Goal: Task Accomplishment & Management: Manage account settings

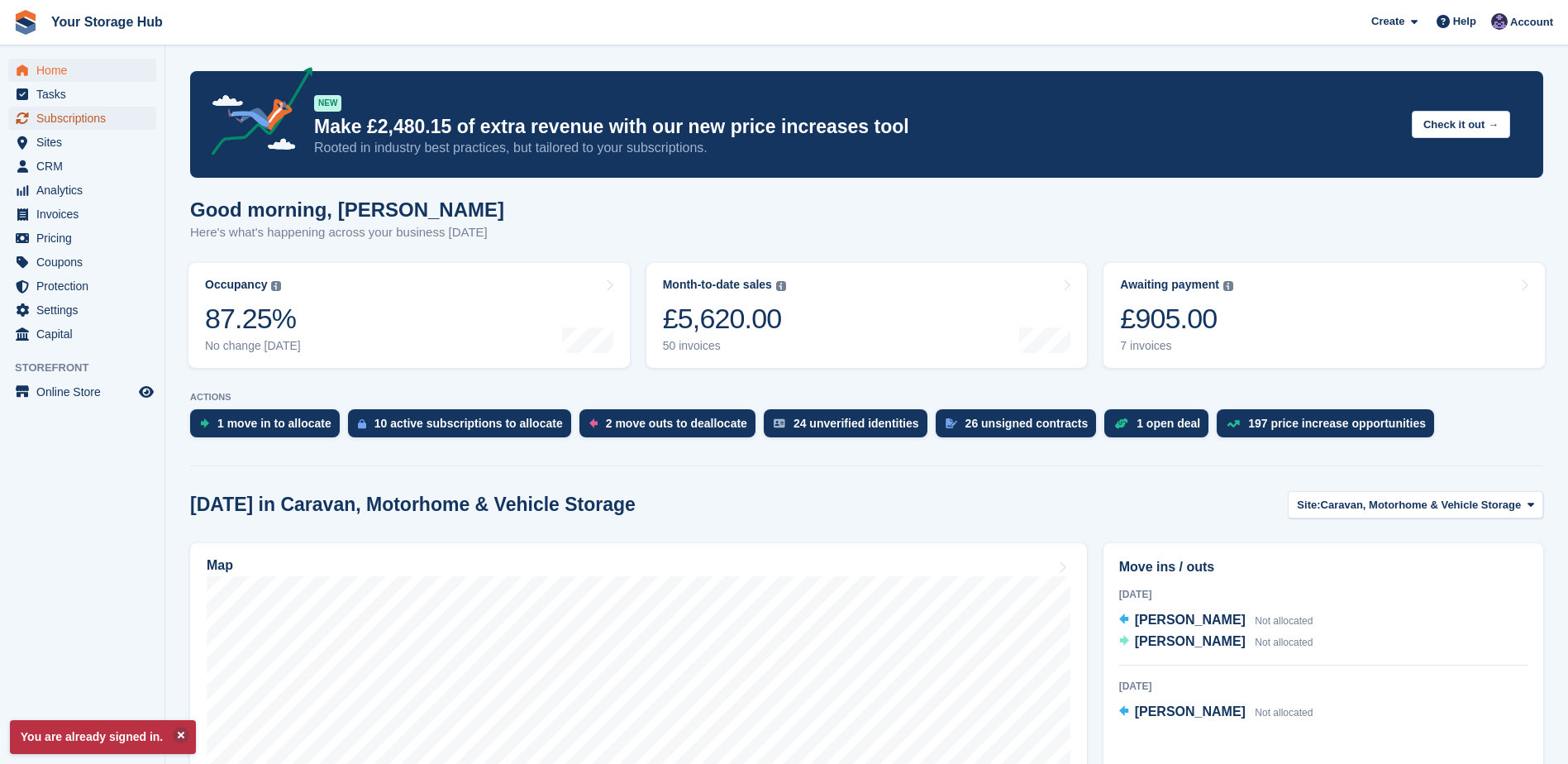
click at [57, 121] on span "Subscriptions" at bounding box center [86, 118] width 99 height 23
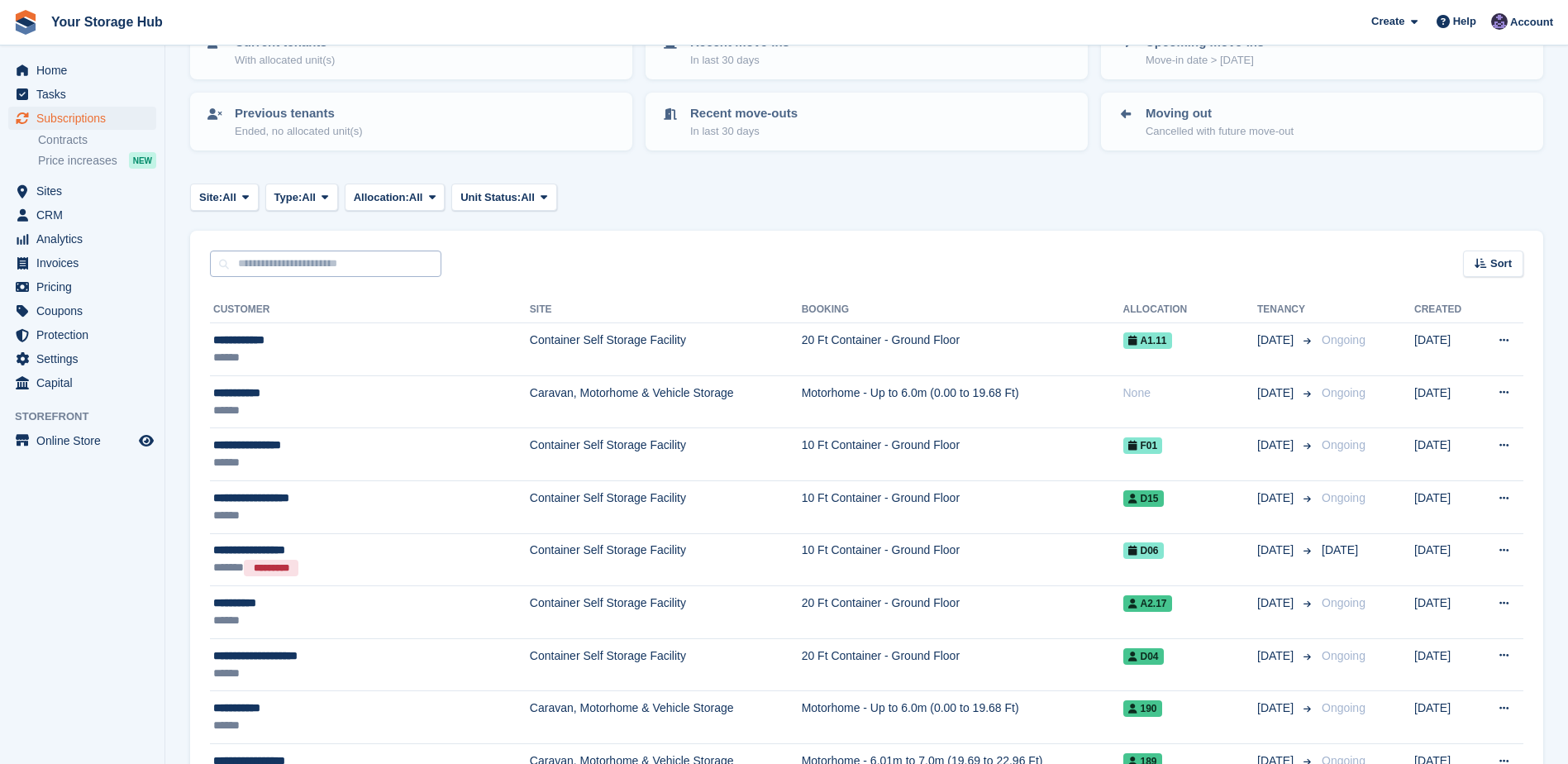
scroll to position [165, 0]
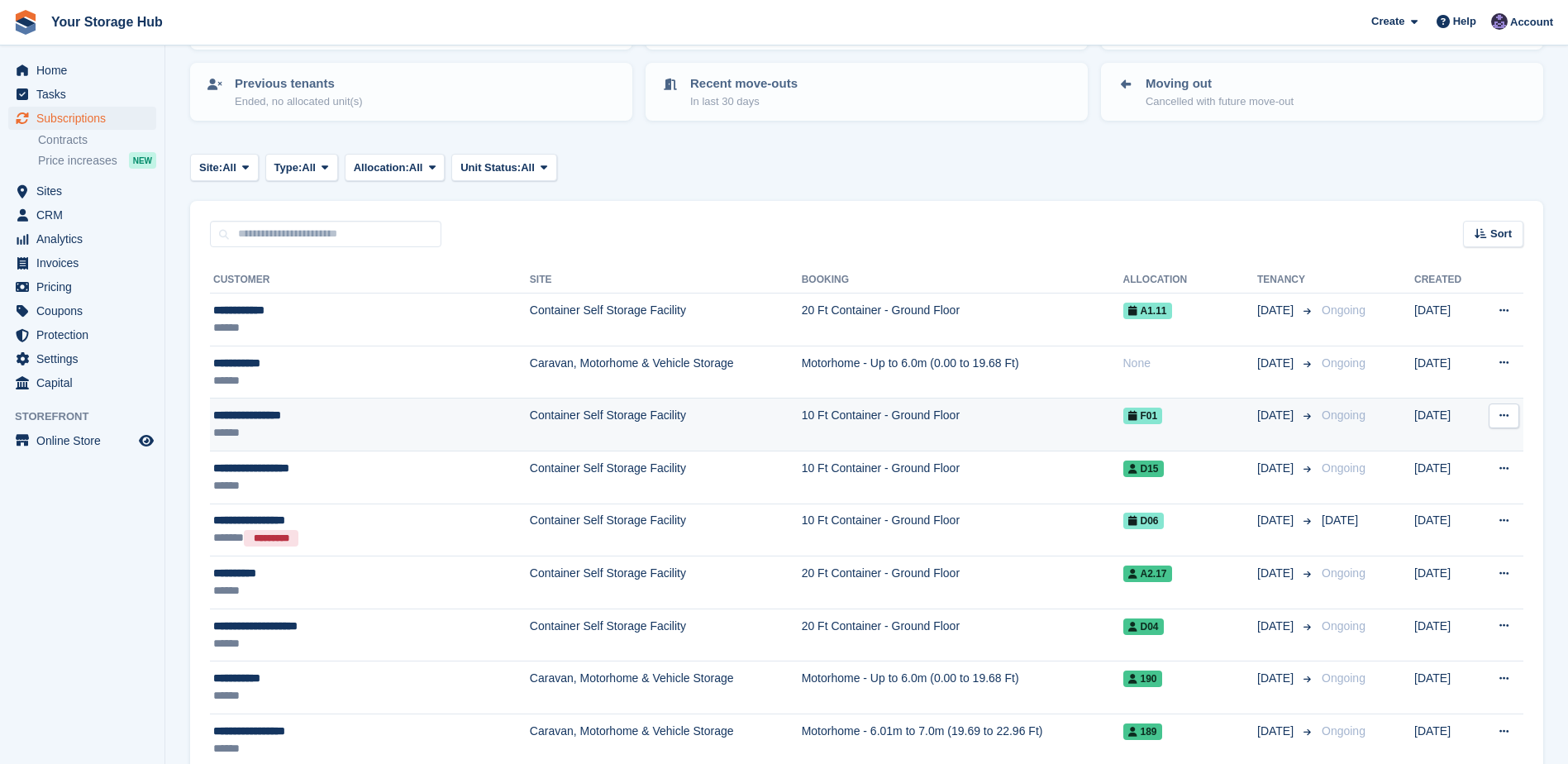
click at [709, 421] on td "Container Self Storage Facility" at bounding box center [666, 425] width 272 height 53
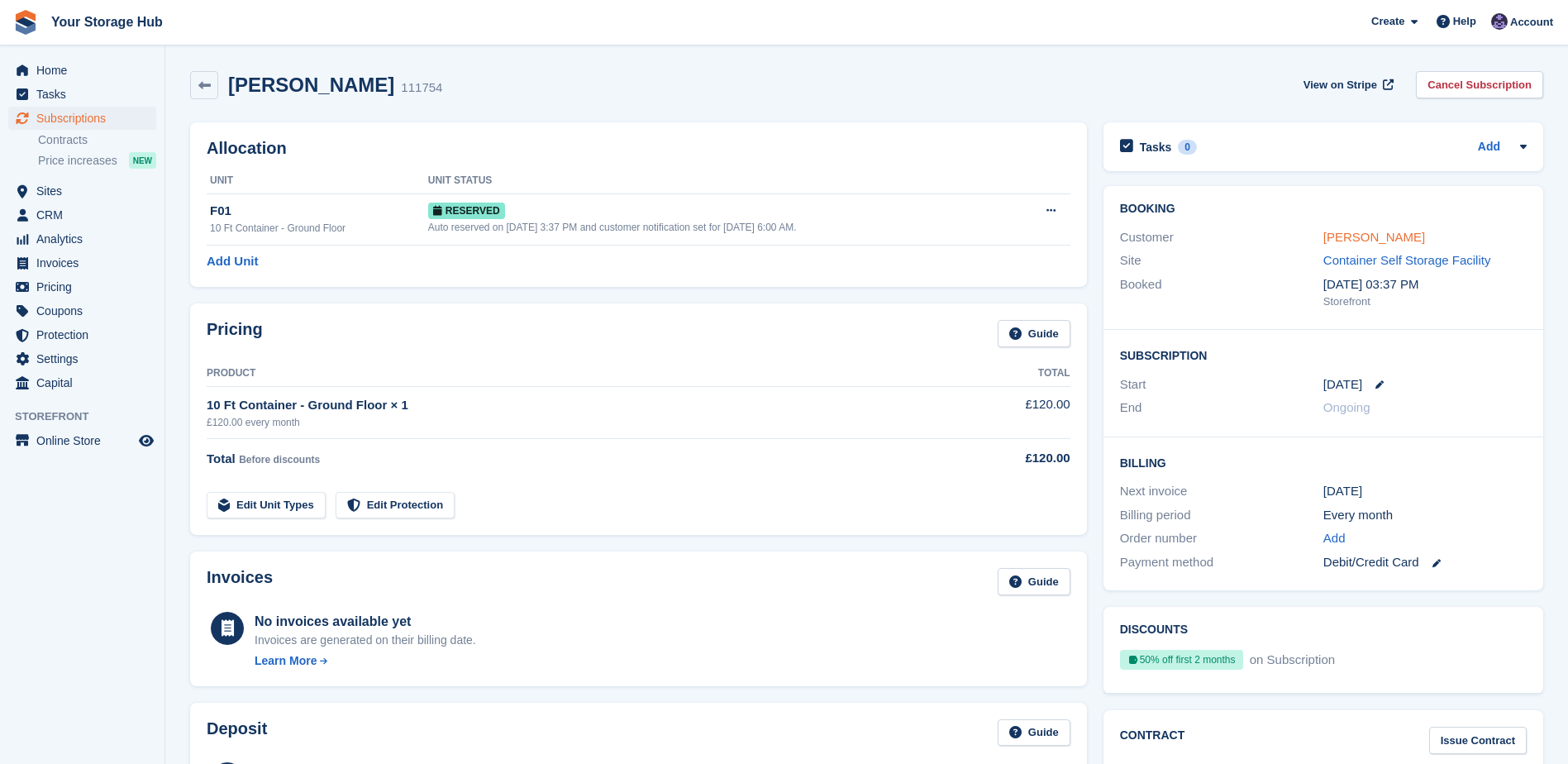
click at [1335, 238] on link "Catherine Wenger" at bounding box center [1374, 237] width 102 height 14
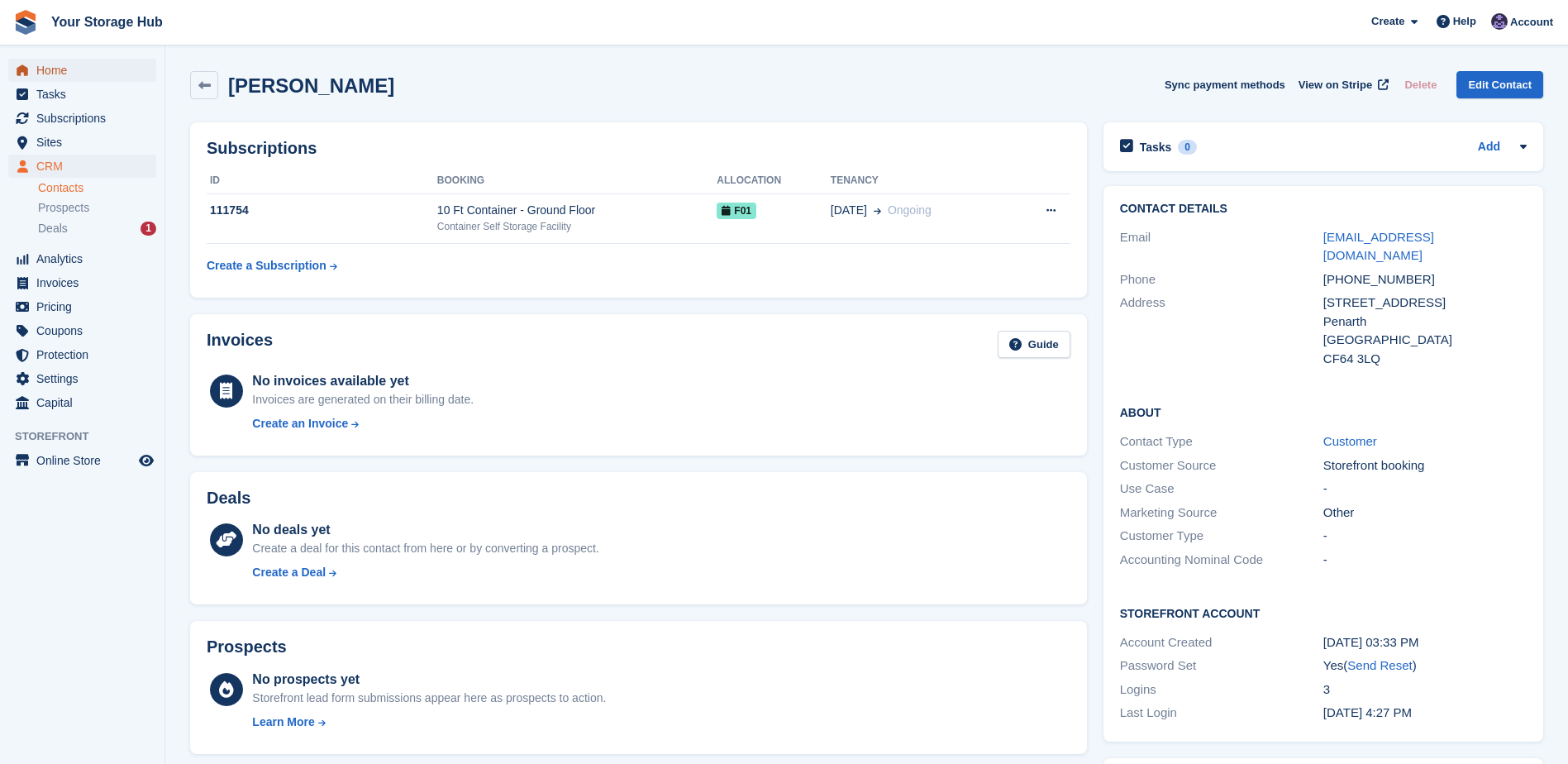
click at [54, 72] on span "Home" at bounding box center [86, 70] width 99 height 23
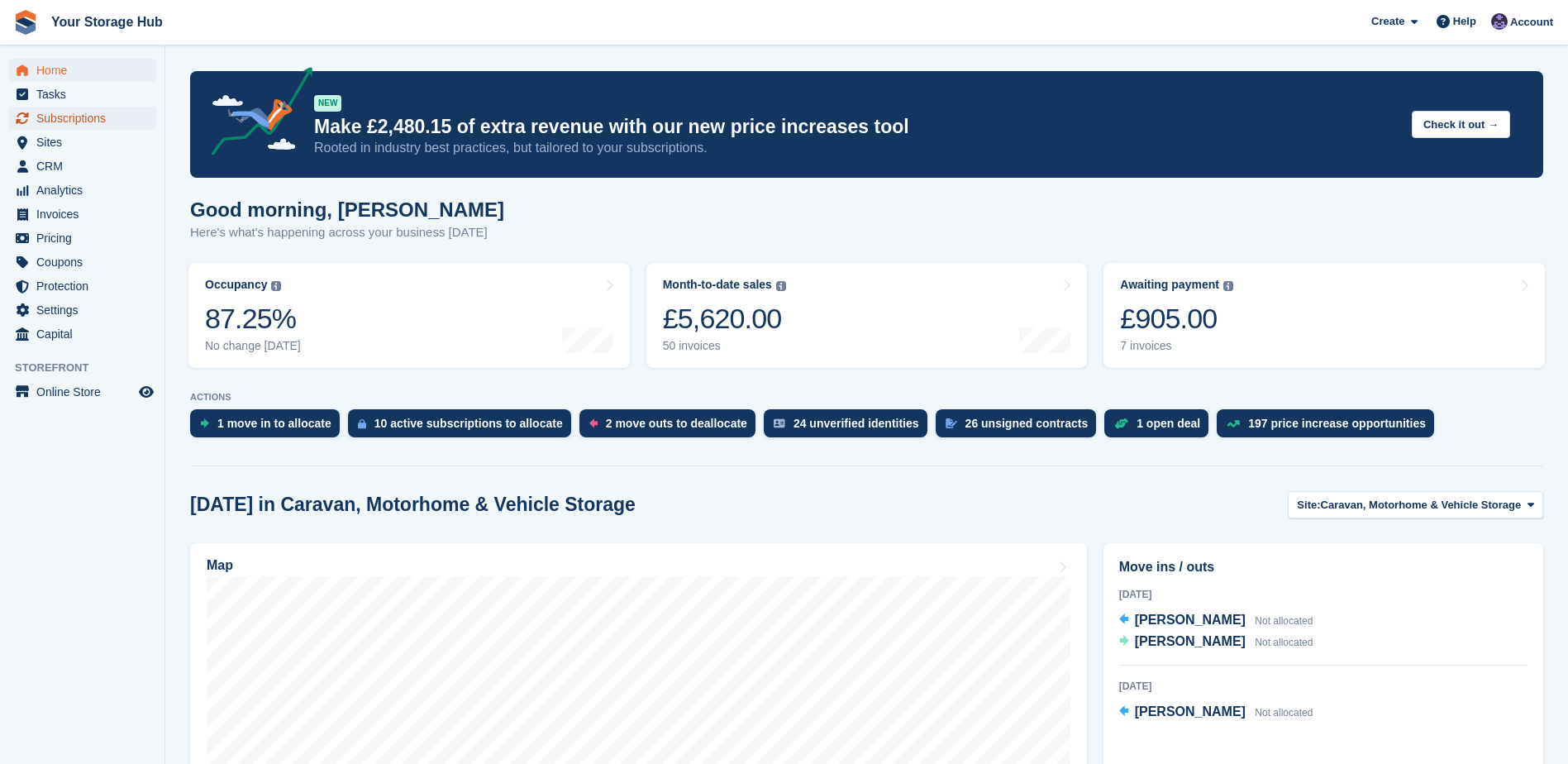
click at [62, 121] on span "Subscriptions" at bounding box center [86, 118] width 99 height 23
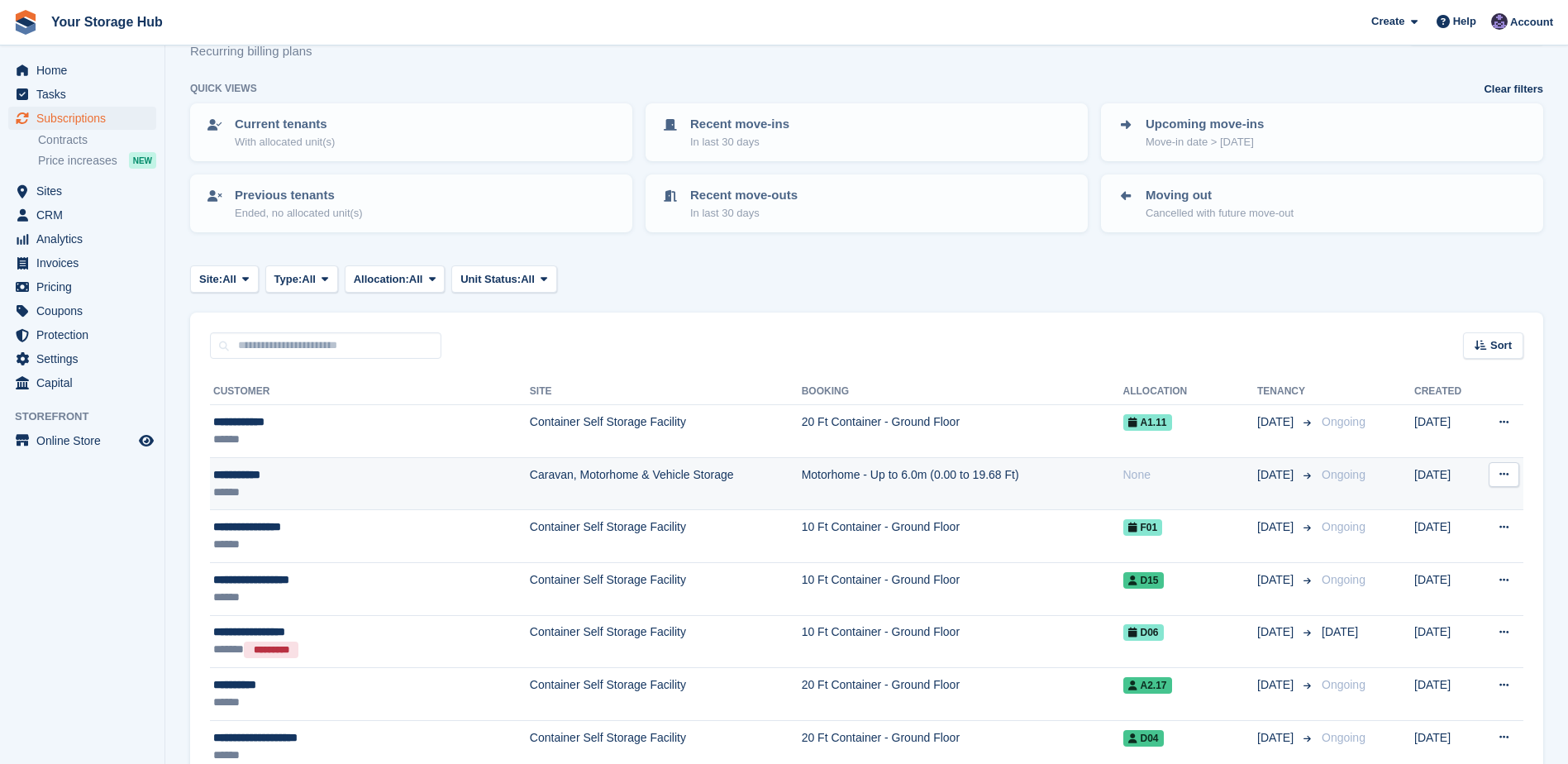
scroll to position [83, 0]
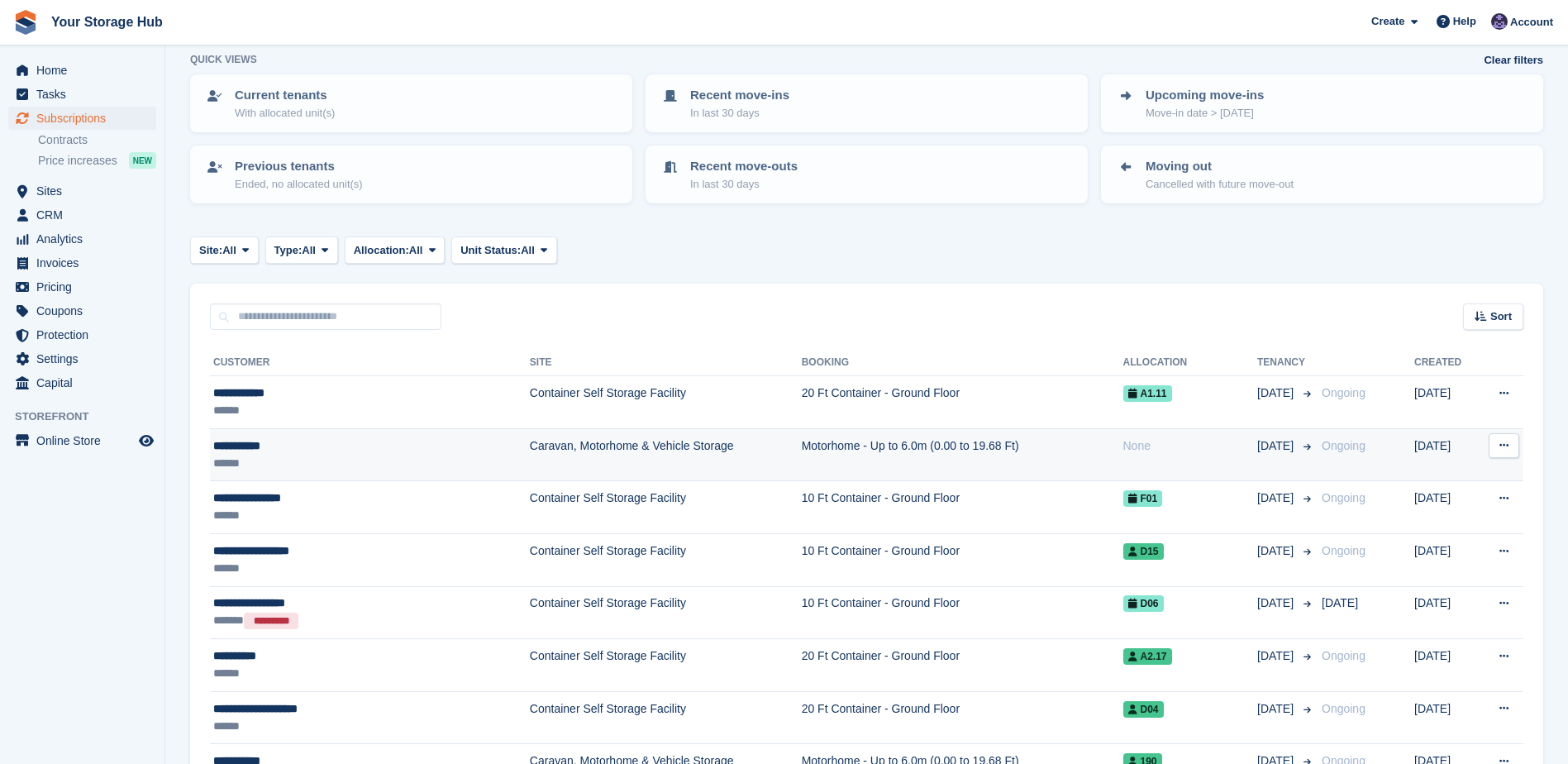
click at [1158, 454] on div "None" at bounding box center [1191, 446] width 135 height 17
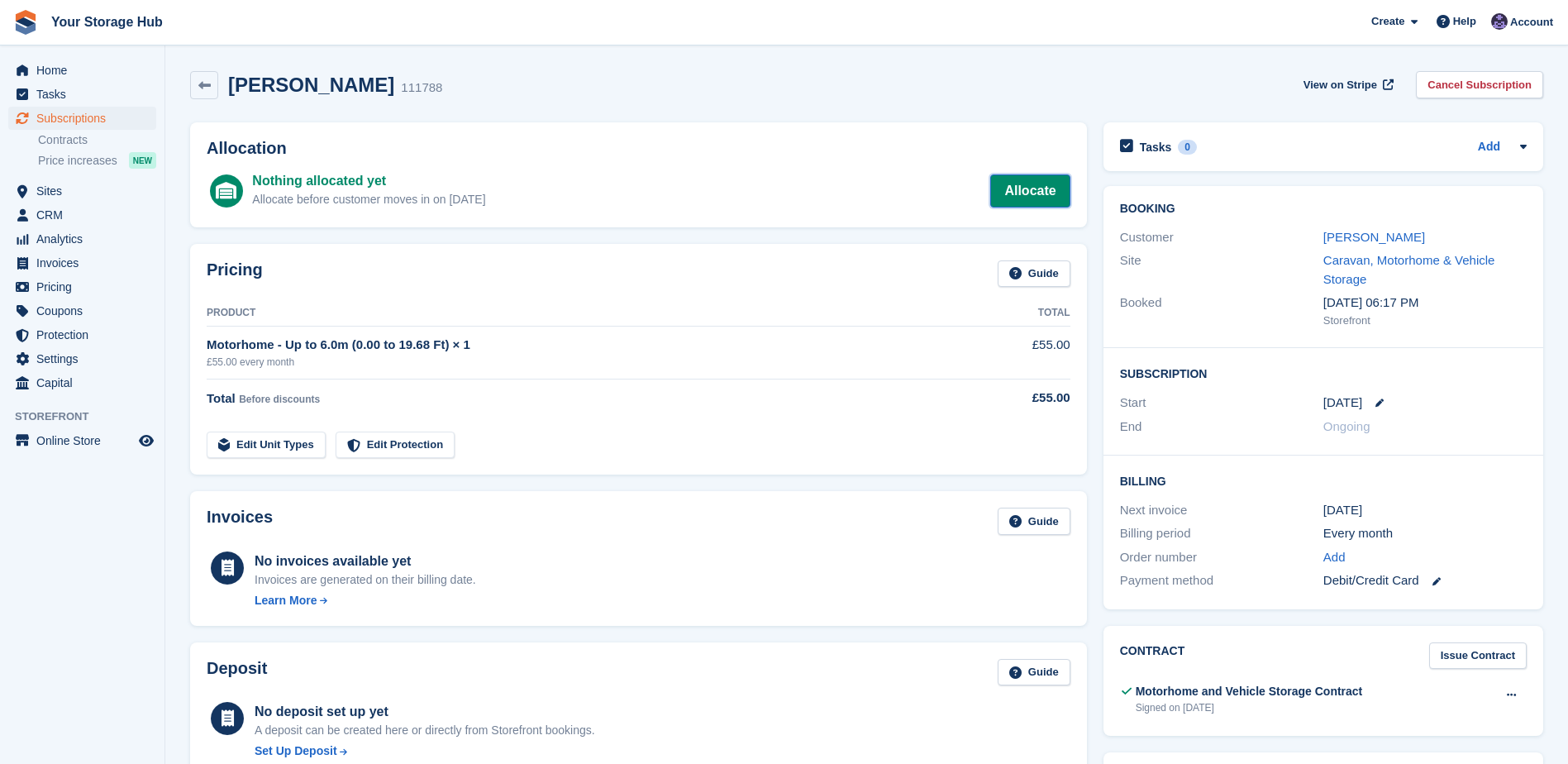
click at [1031, 191] on link "Allocate" at bounding box center [1030, 191] width 80 height 33
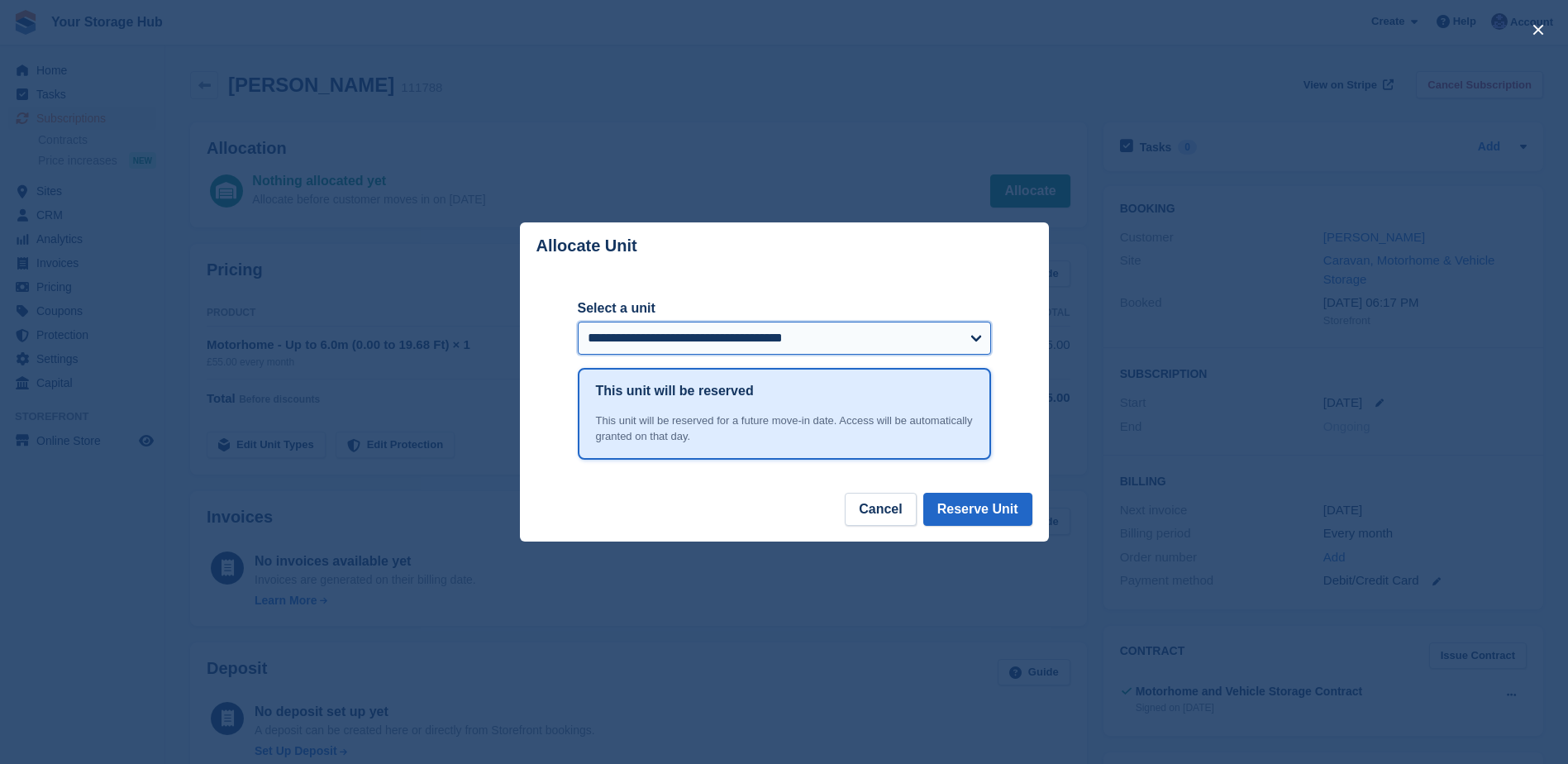
click at [652, 335] on select "**********" at bounding box center [784, 338] width 413 height 33
click at [1131, 253] on div "close" at bounding box center [784, 382] width 1568 height 764
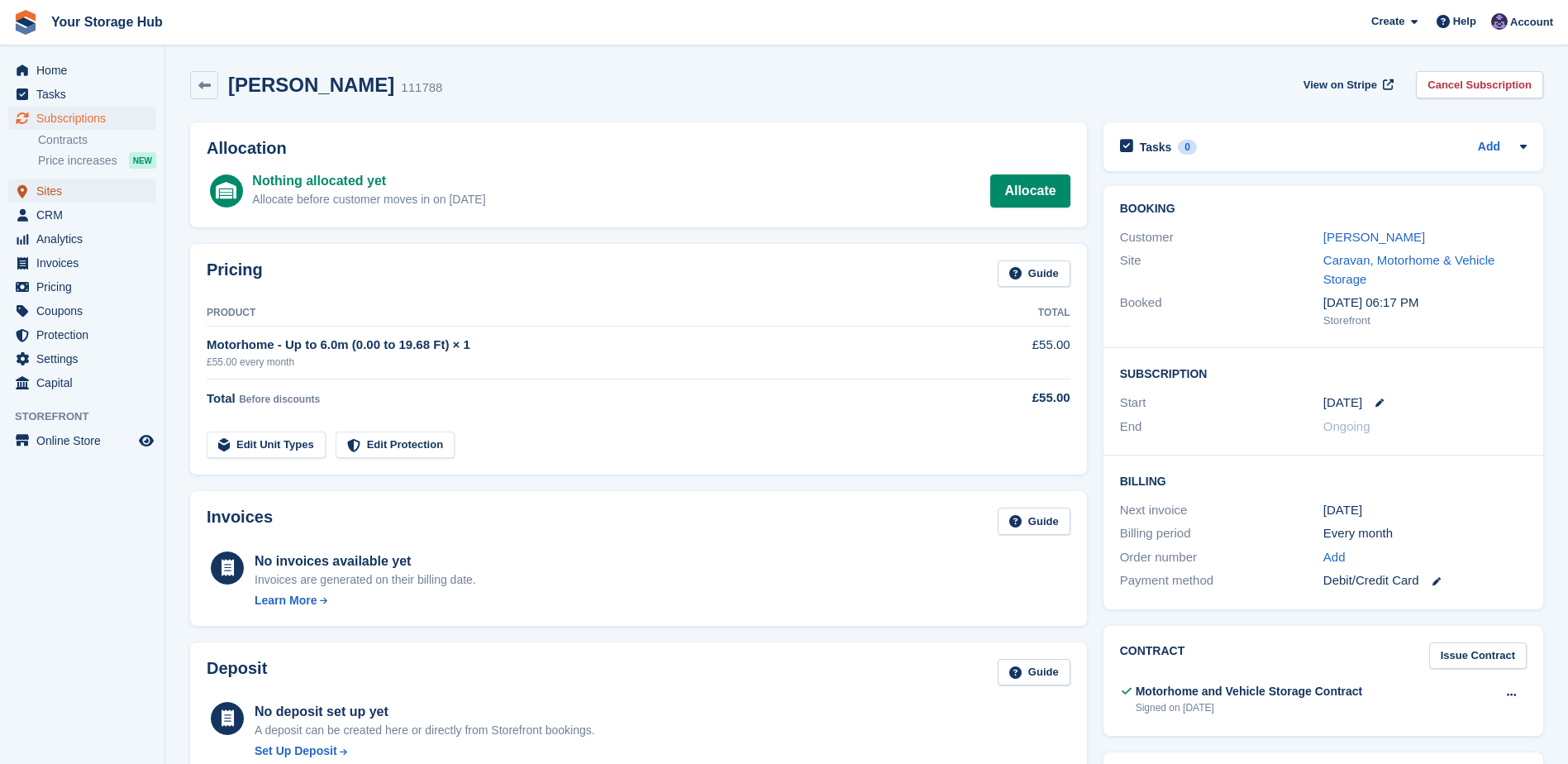
click at [47, 185] on span "Sites" at bounding box center [86, 190] width 99 height 23
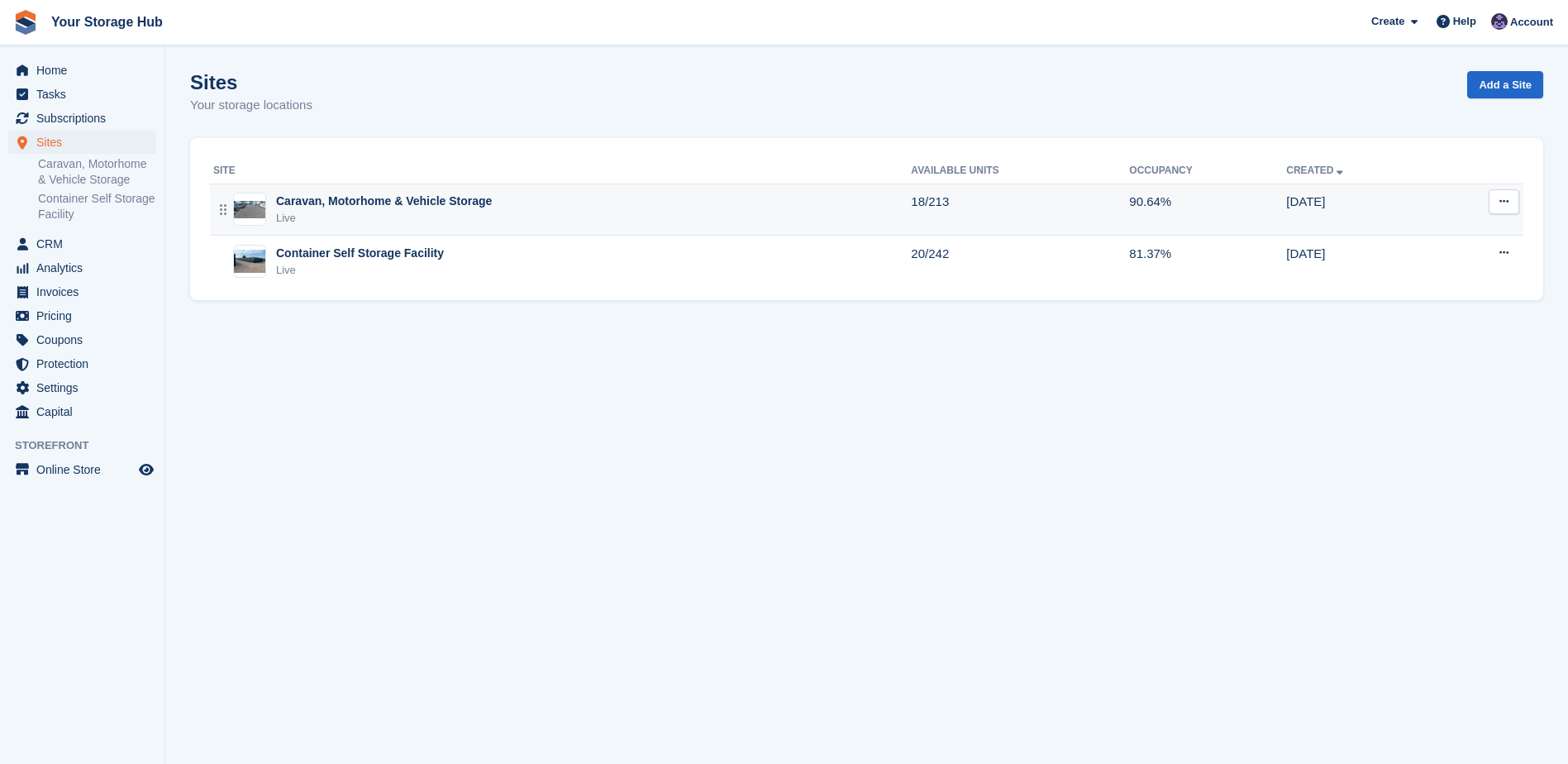
click at [333, 204] on div "Caravan, Motorhome & Vehicle Storage" at bounding box center [383, 202] width 215 height 17
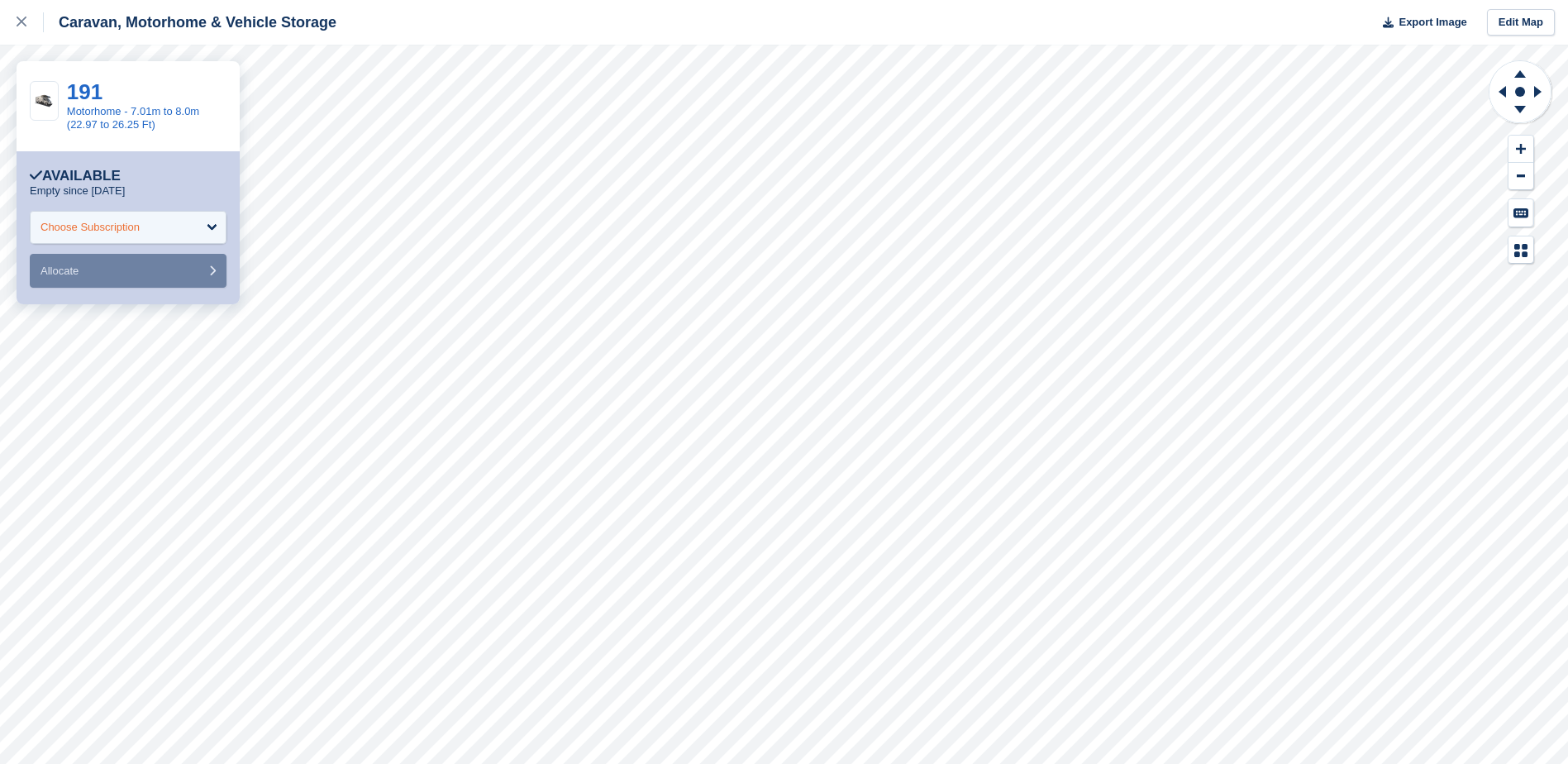
click at [138, 234] on div "Choose Subscription" at bounding box center [90, 227] width 99 height 16
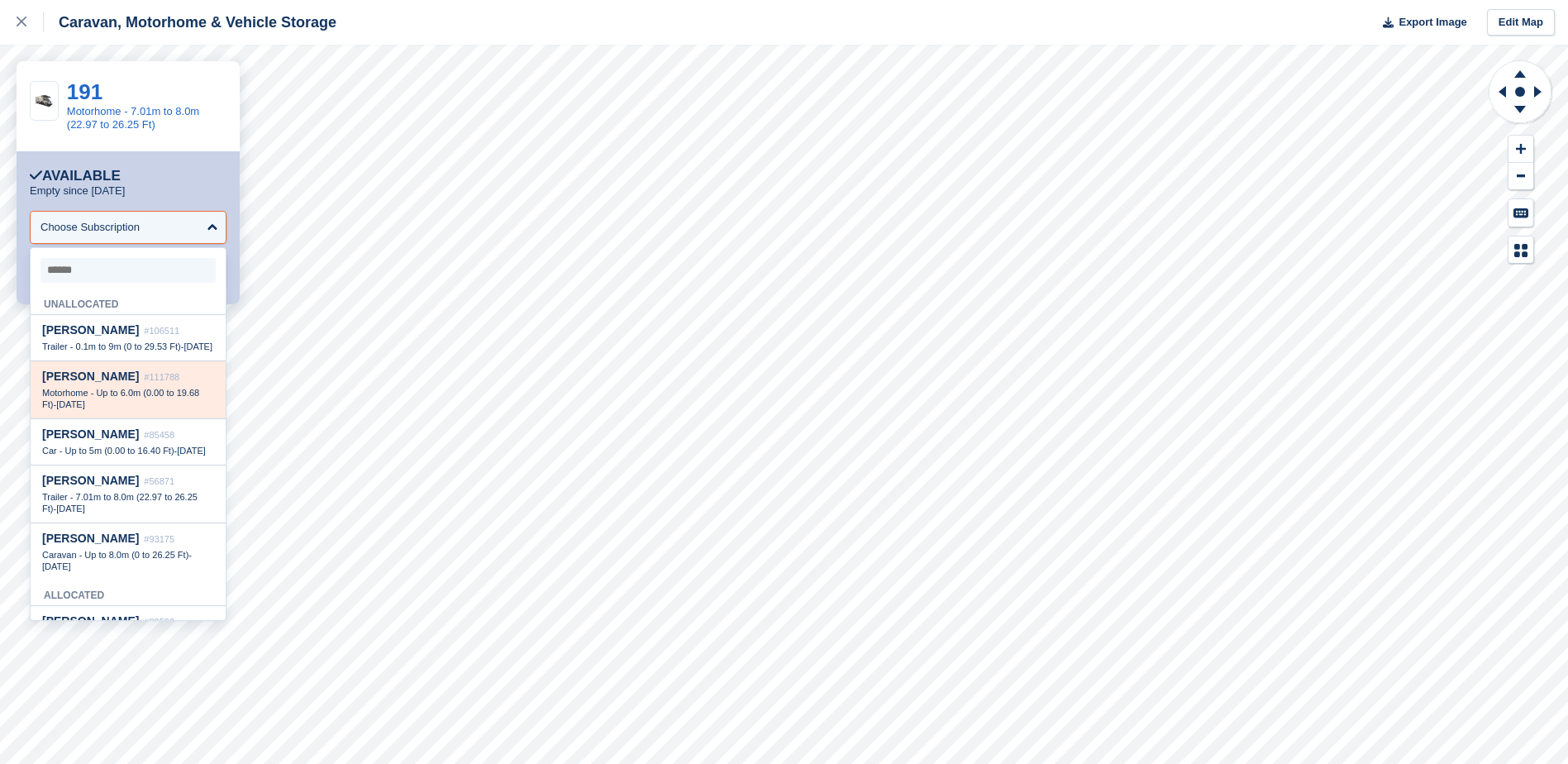
click at [117, 399] on div "James James #111788 Motorhome - Up to 6.0m (0.00 to 19.68 Ft) - 4 Oct" at bounding box center [128, 390] width 195 height 58
select select "******"
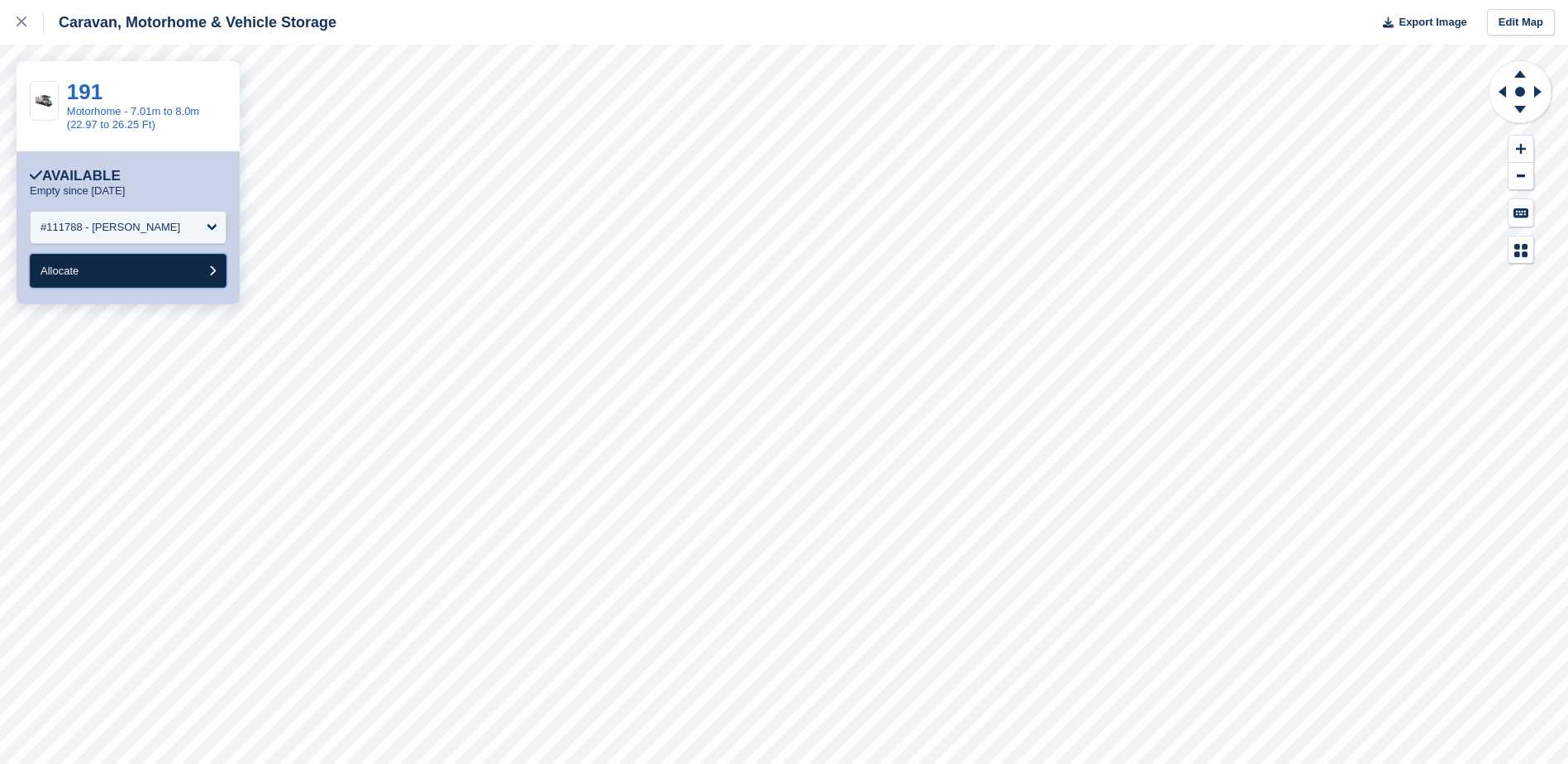
click at [112, 282] on button "Allocate" at bounding box center [127, 270] width 196 height 34
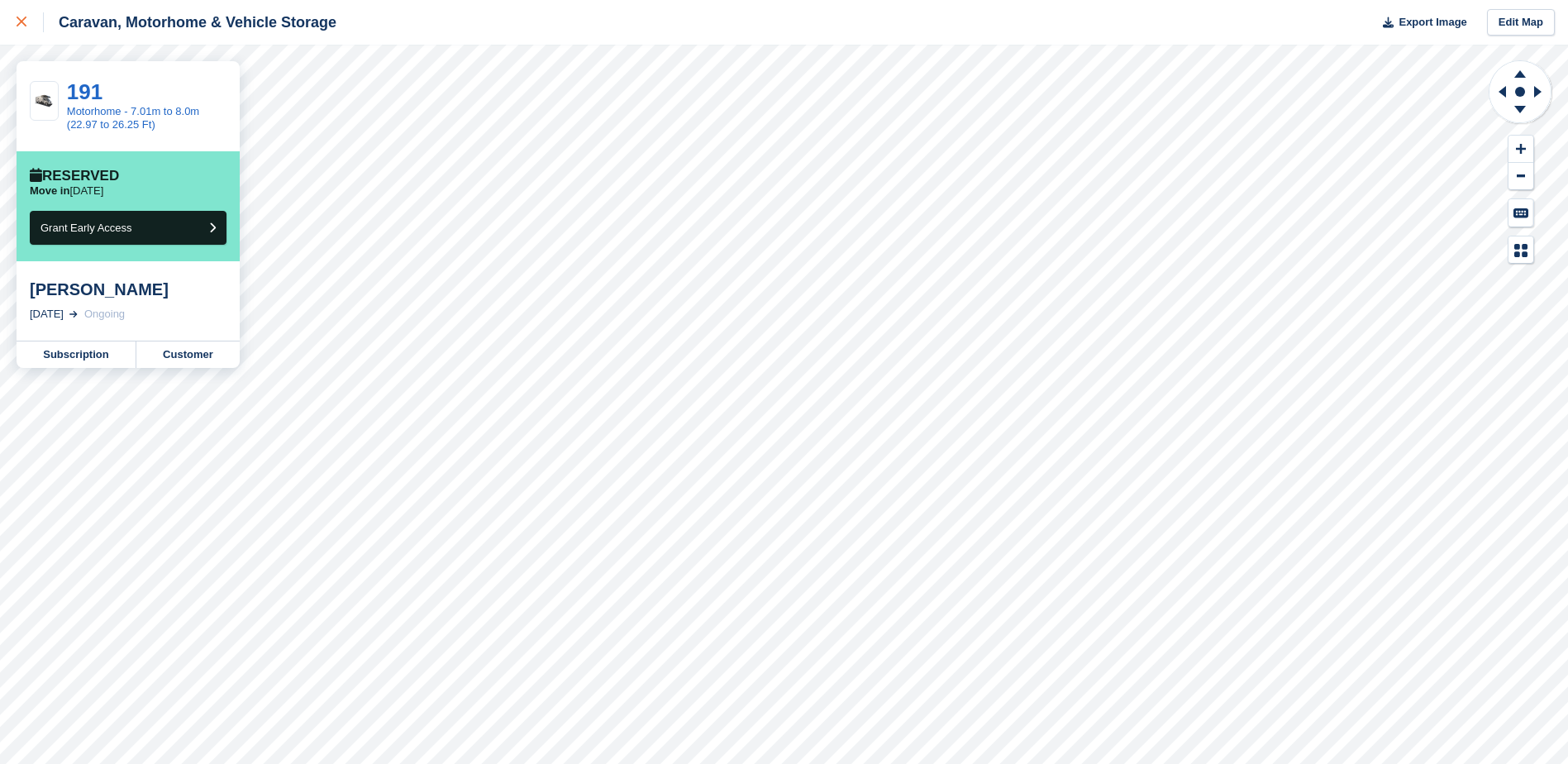
click at [19, 18] on icon at bounding box center [21, 21] width 10 height 10
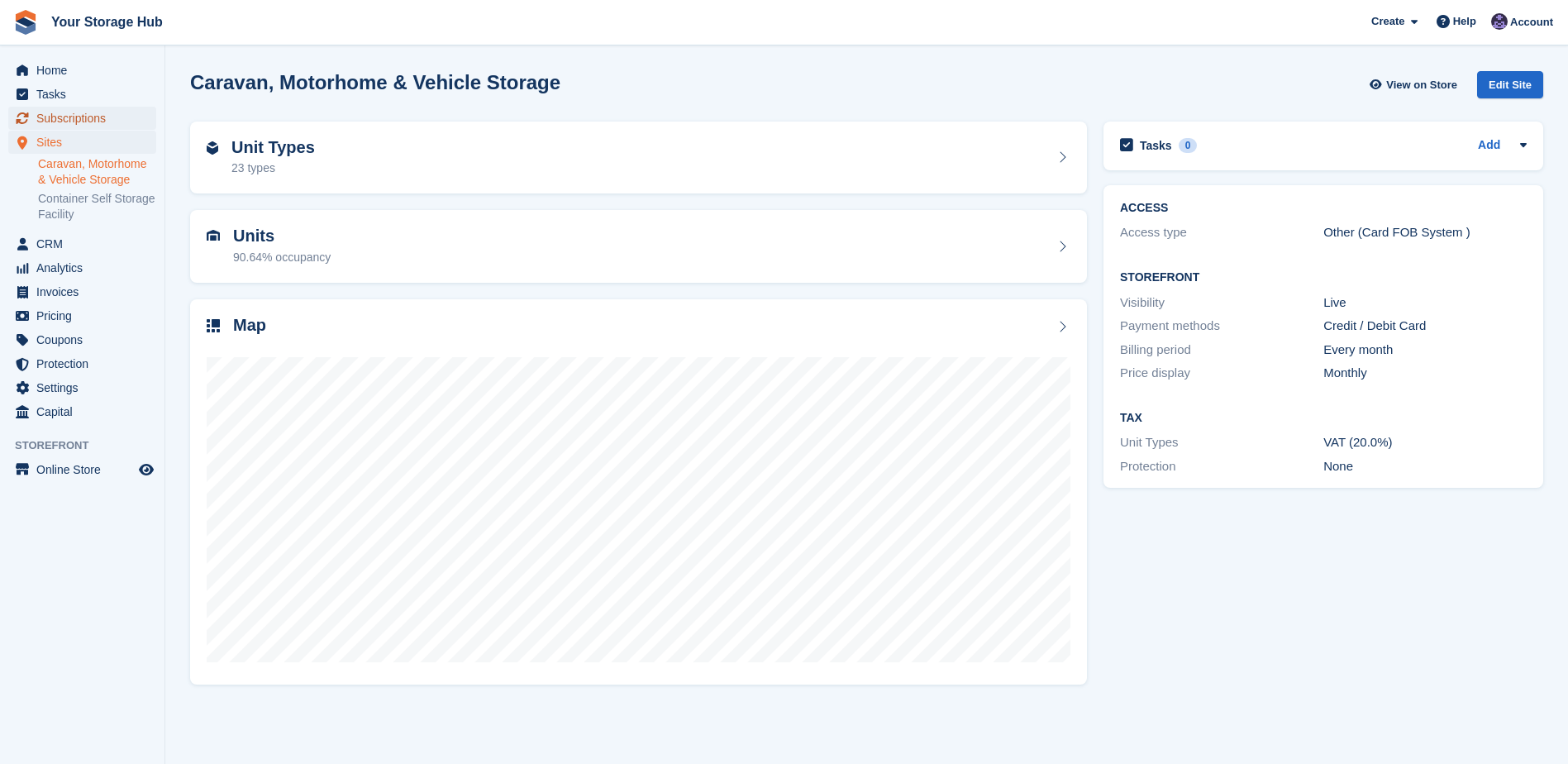
click at [75, 116] on span "Subscriptions" at bounding box center [86, 118] width 99 height 23
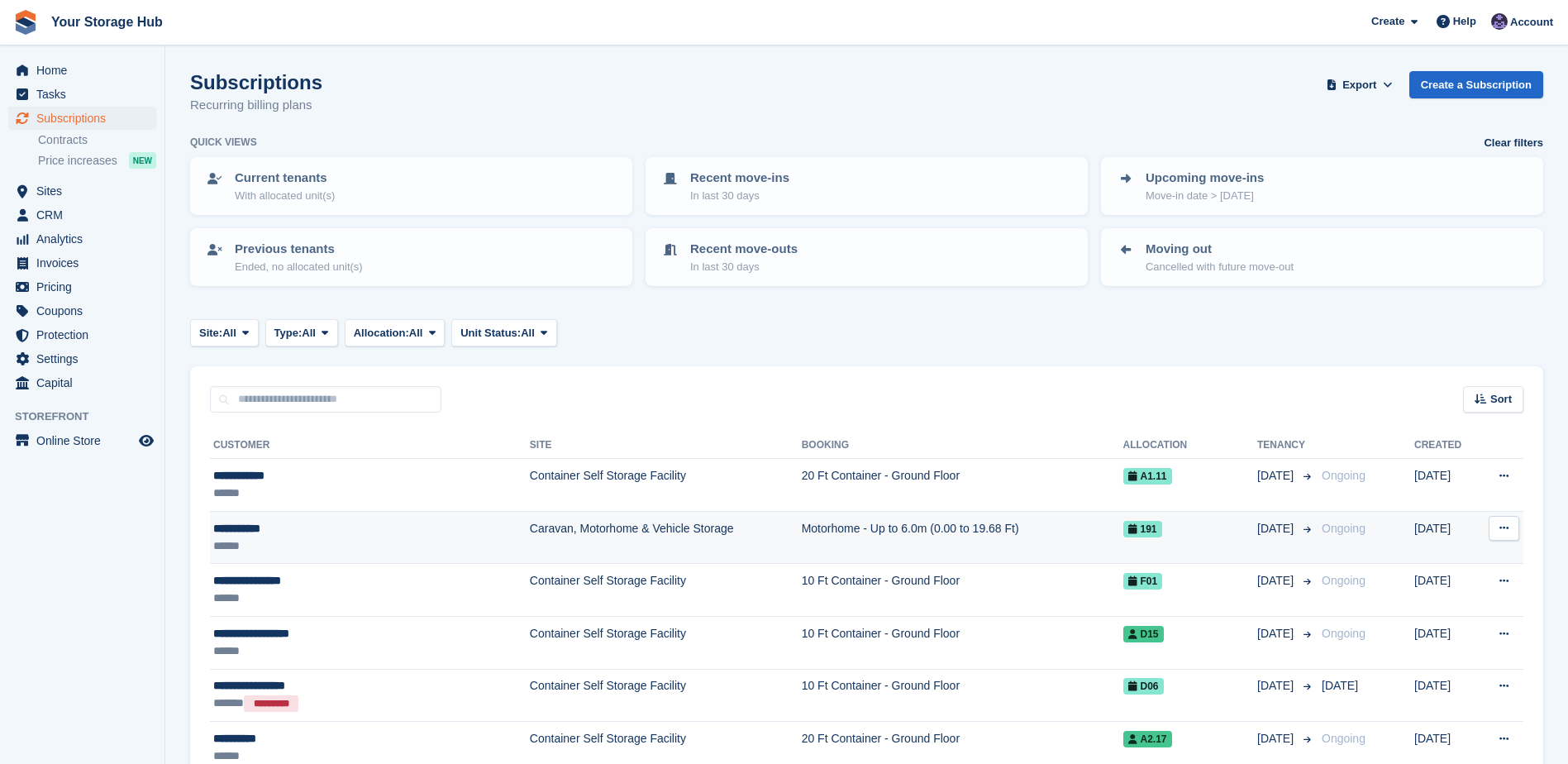
click at [252, 537] on div "******" at bounding box center [331, 546] width 236 height 17
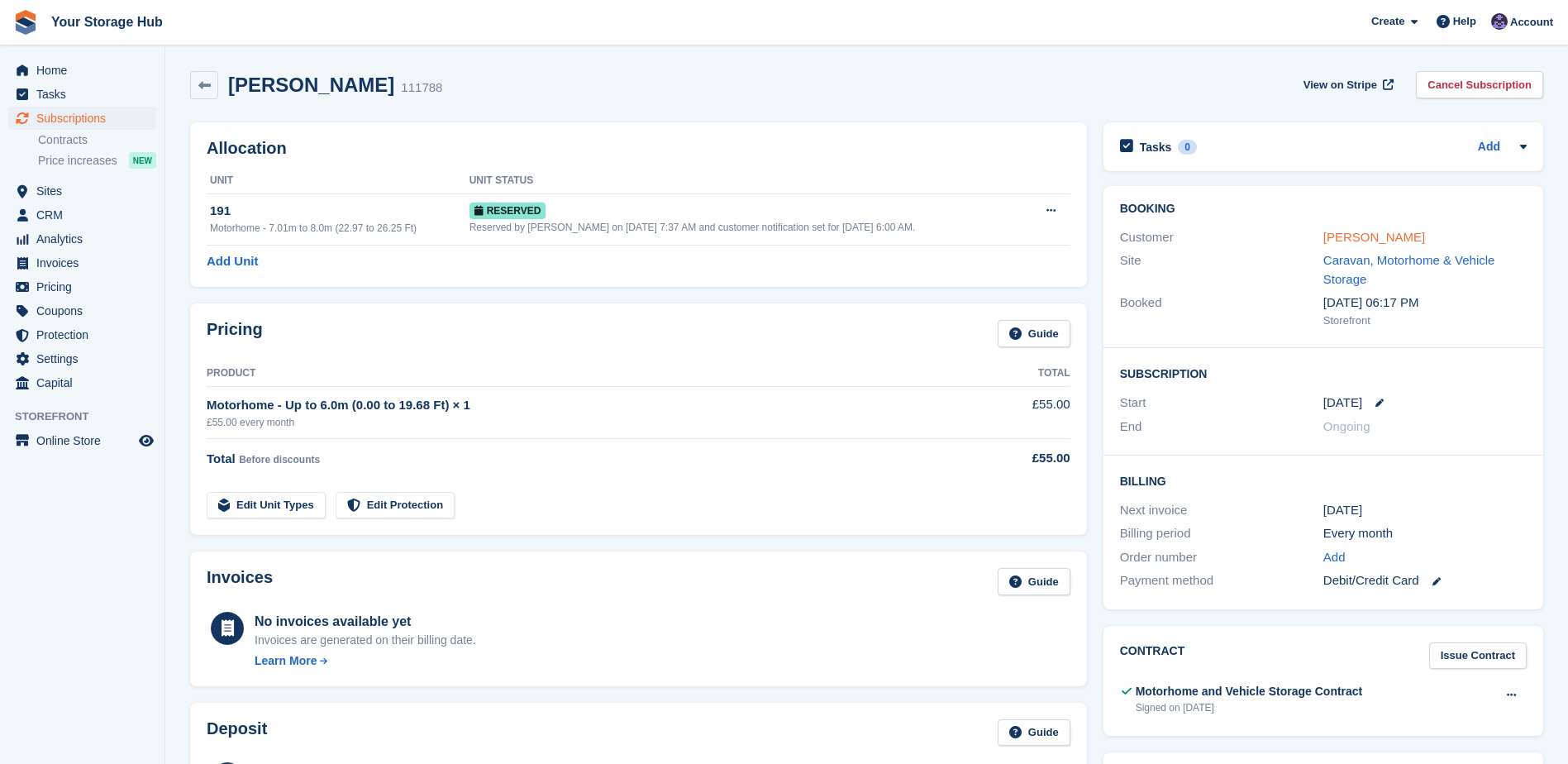
click at [1373, 242] on link "James James" at bounding box center [1374, 237] width 102 height 14
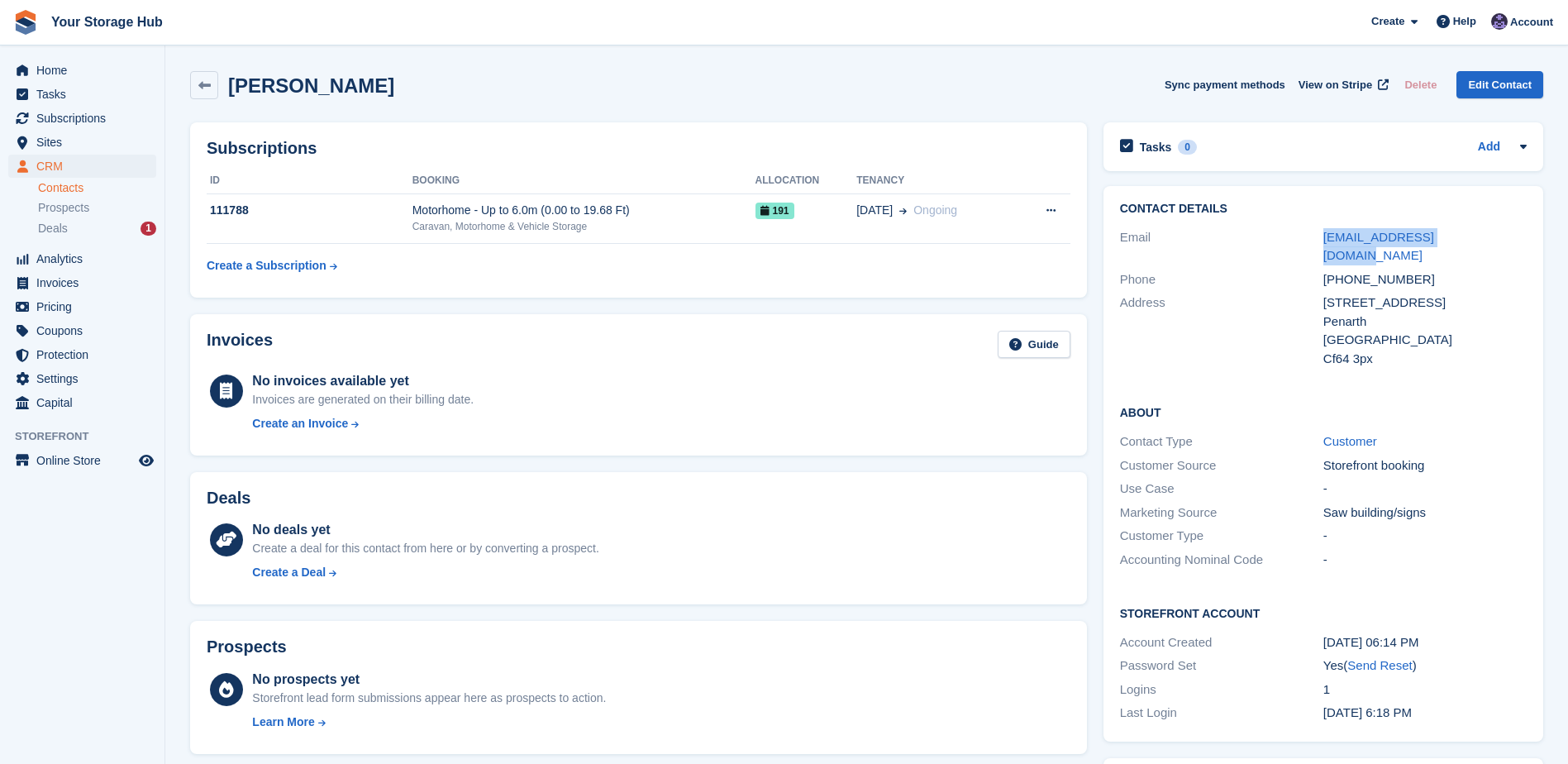
drag, startPoint x: 1470, startPoint y: 232, endPoint x: 1307, endPoint y: 241, distance: 163.2
click at [1307, 241] on div "Email jonesrhiannon2@sky.com" at bounding box center [1323, 247] width 406 height 42
copy div "[EMAIL_ADDRESS][DOMAIN_NAME]"
click at [86, 112] on span "Subscriptions" at bounding box center [86, 118] width 99 height 23
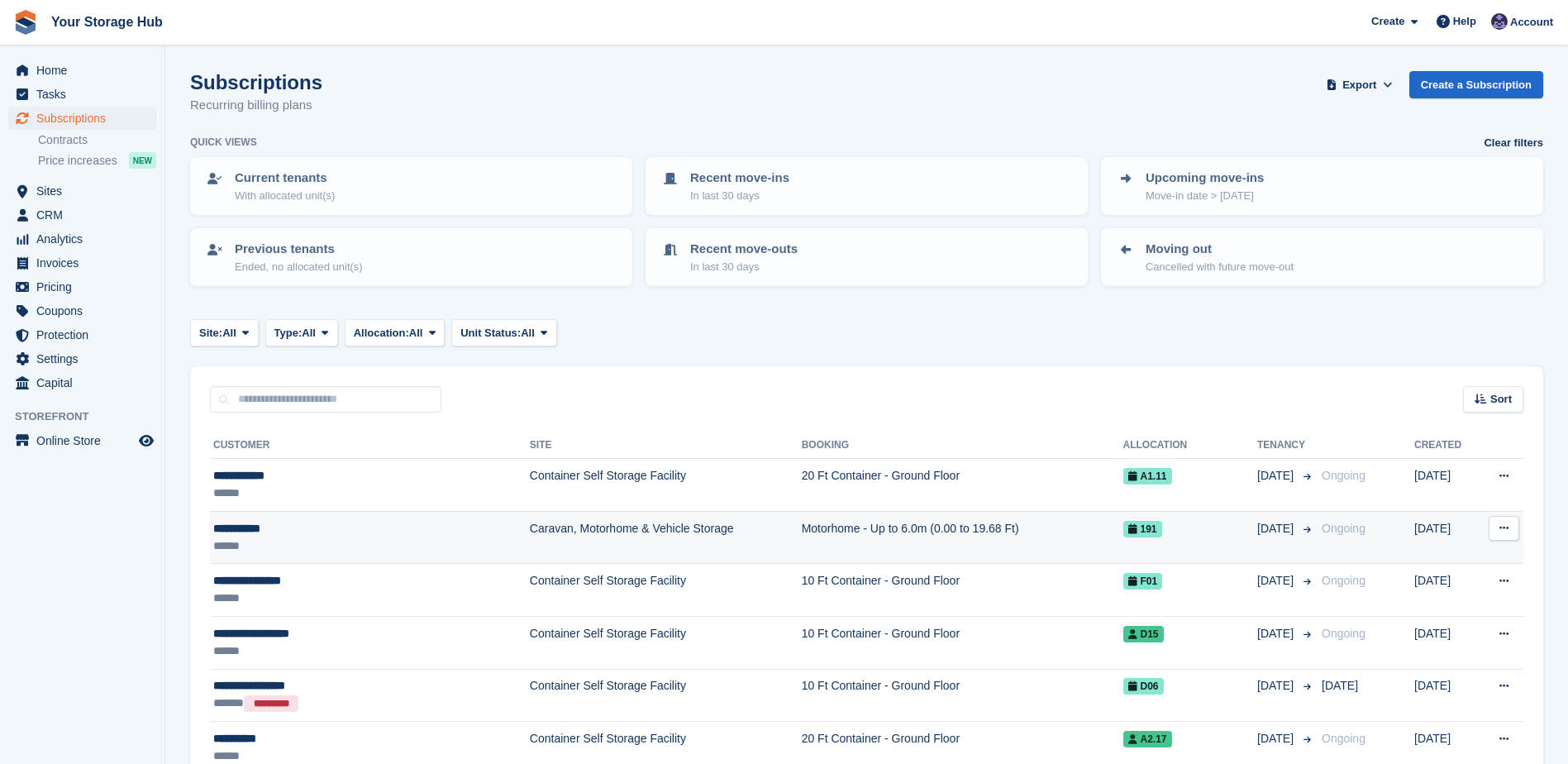
click at [278, 538] on div "******" at bounding box center [331, 546] width 236 height 17
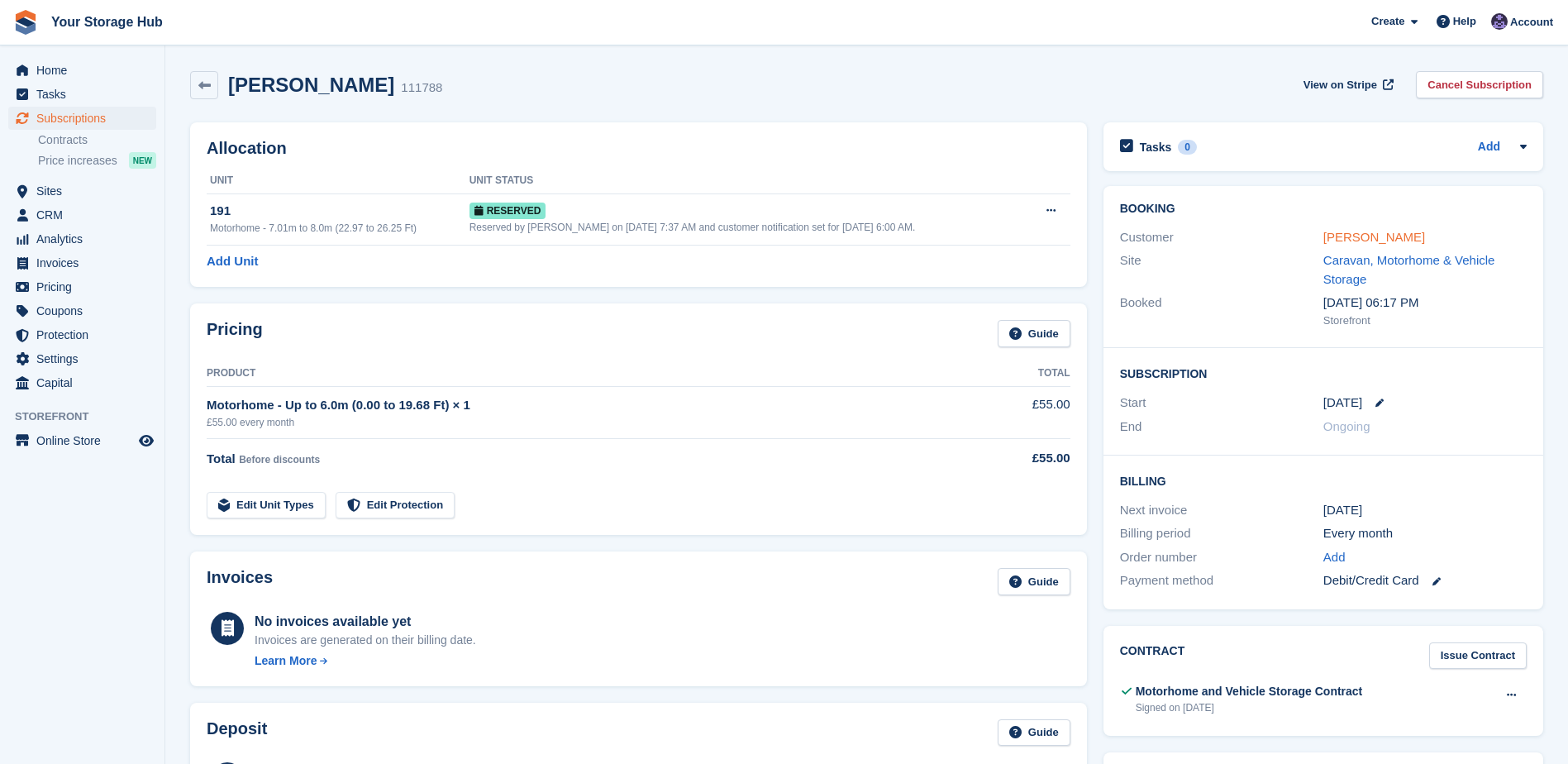
click at [1345, 241] on link "[PERSON_NAME]" at bounding box center [1374, 237] width 102 height 14
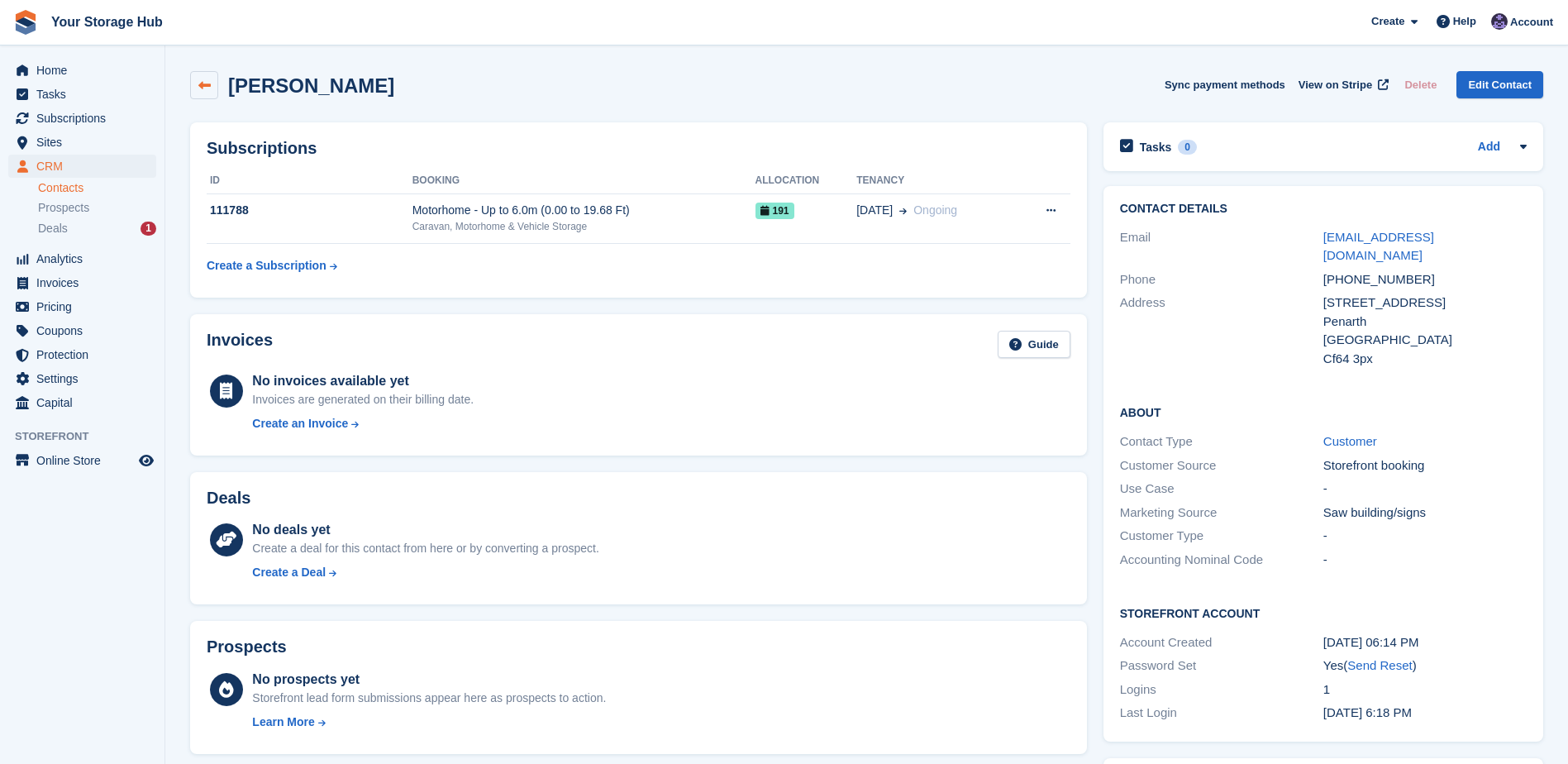
click at [208, 89] on icon at bounding box center [204, 86] width 12 height 12
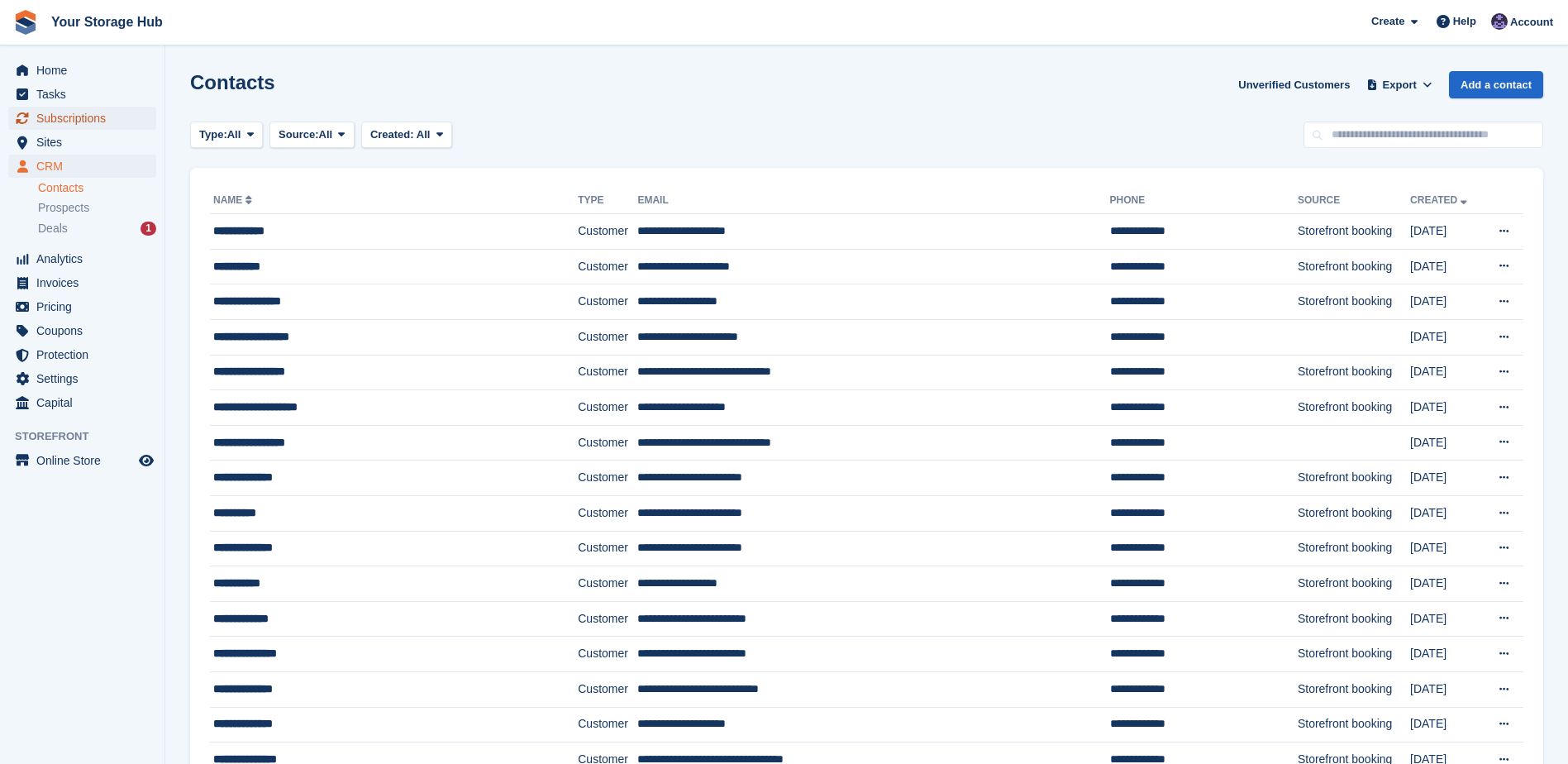
click at [56, 114] on span "Subscriptions" at bounding box center [86, 118] width 99 height 23
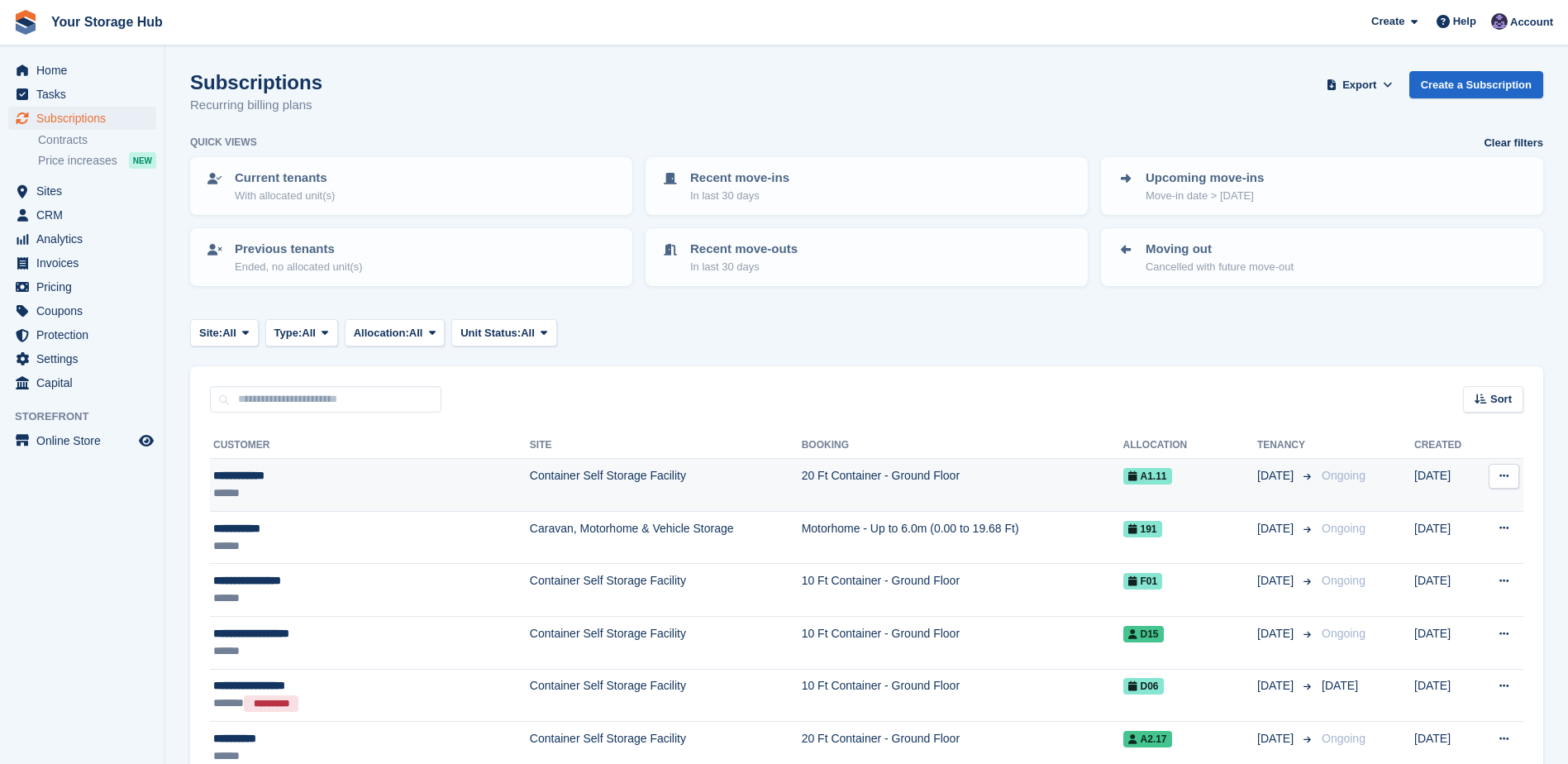
click at [299, 492] on div "******" at bounding box center [331, 493] width 236 height 17
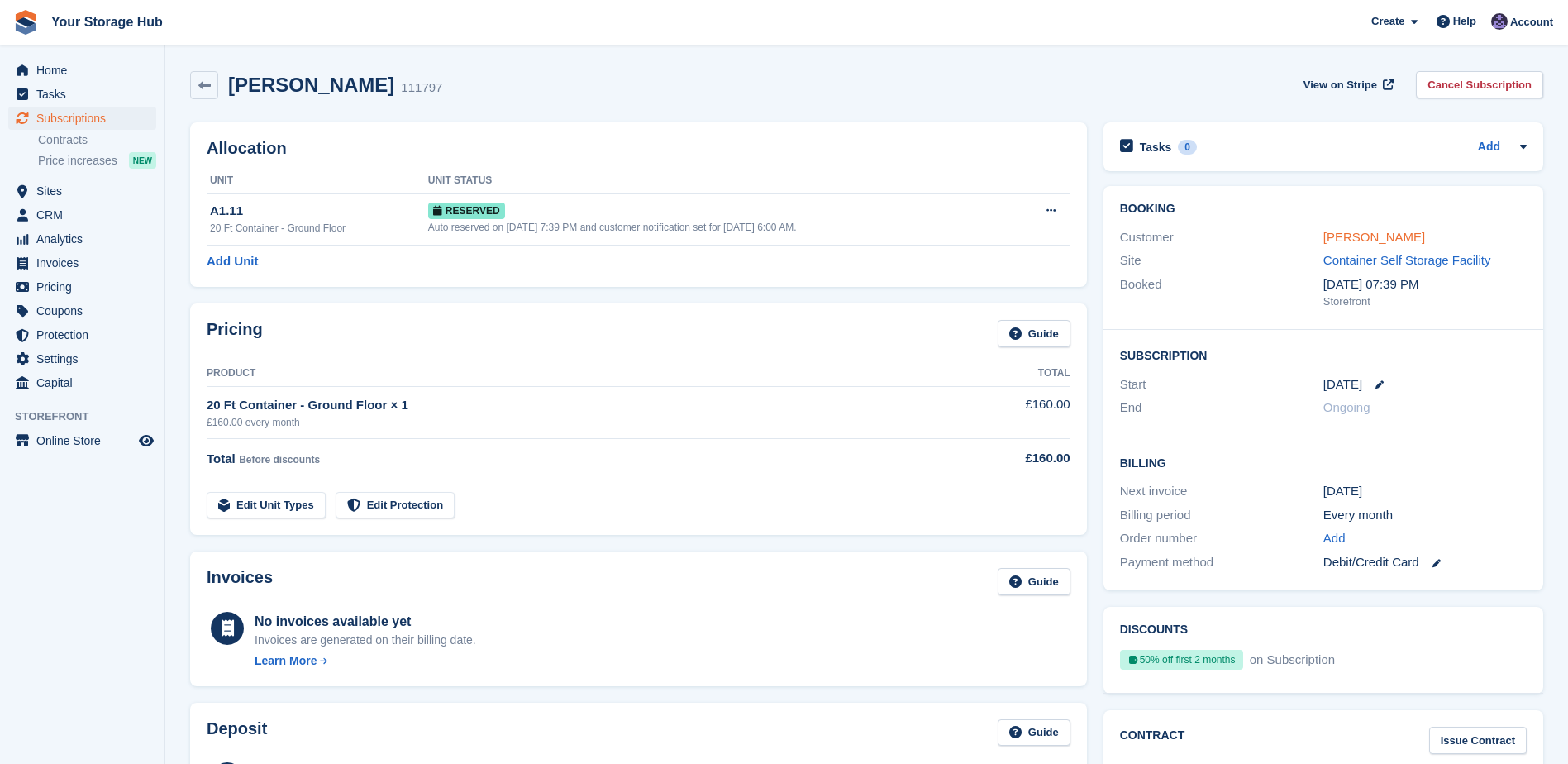
click at [1392, 237] on link "[PERSON_NAME]" at bounding box center [1374, 237] width 102 height 14
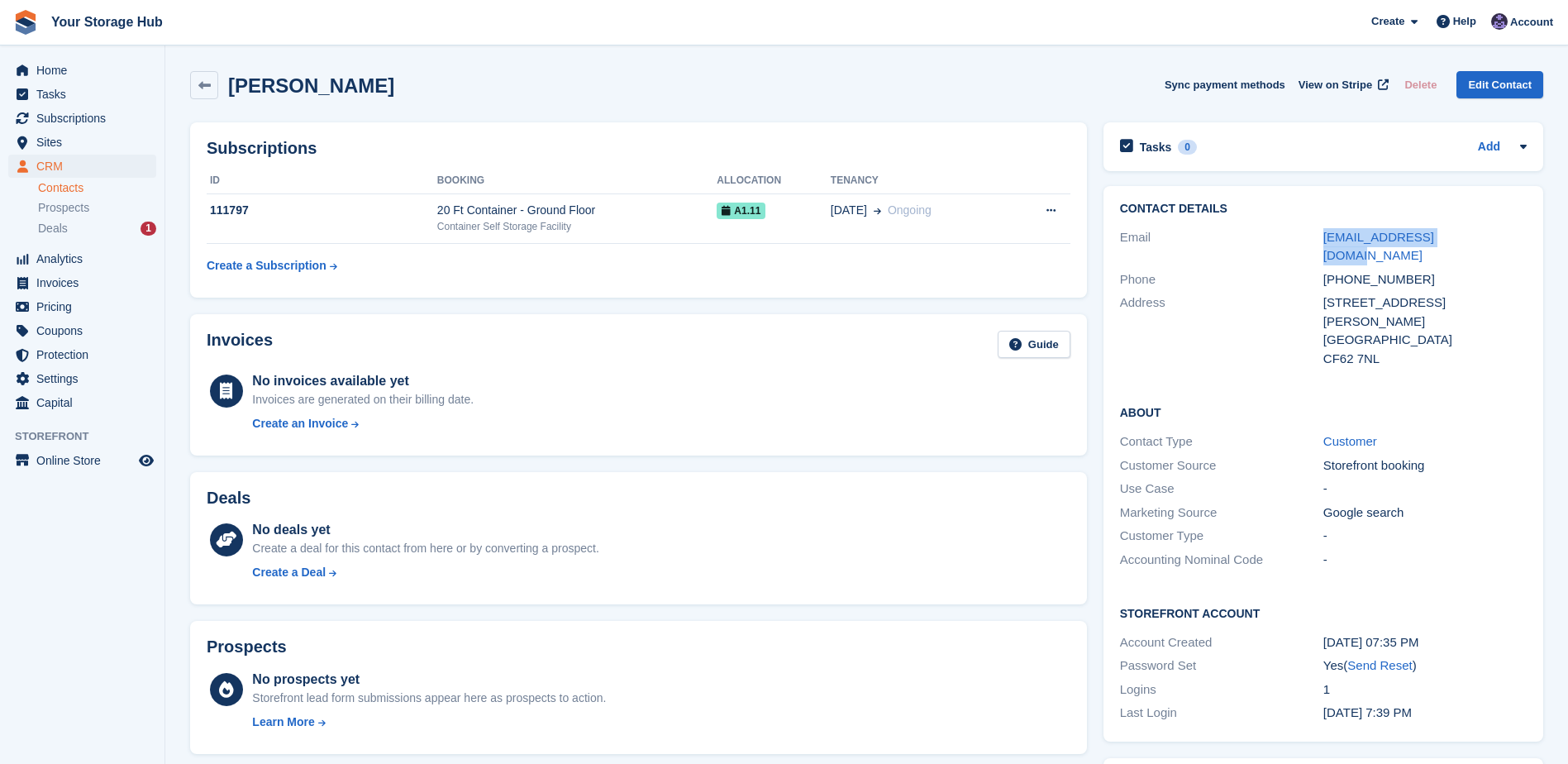
drag, startPoint x: 1487, startPoint y: 234, endPoint x: 1318, endPoint y: 240, distance: 169.1
click at [1318, 240] on div "Email [EMAIL_ADDRESS][DOMAIN_NAME]" at bounding box center [1323, 247] width 406 height 42
copy div "[EMAIL_ADDRESS][DOMAIN_NAME]"
click at [208, 95] on link at bounding box center [204, 85] width 28 height 28
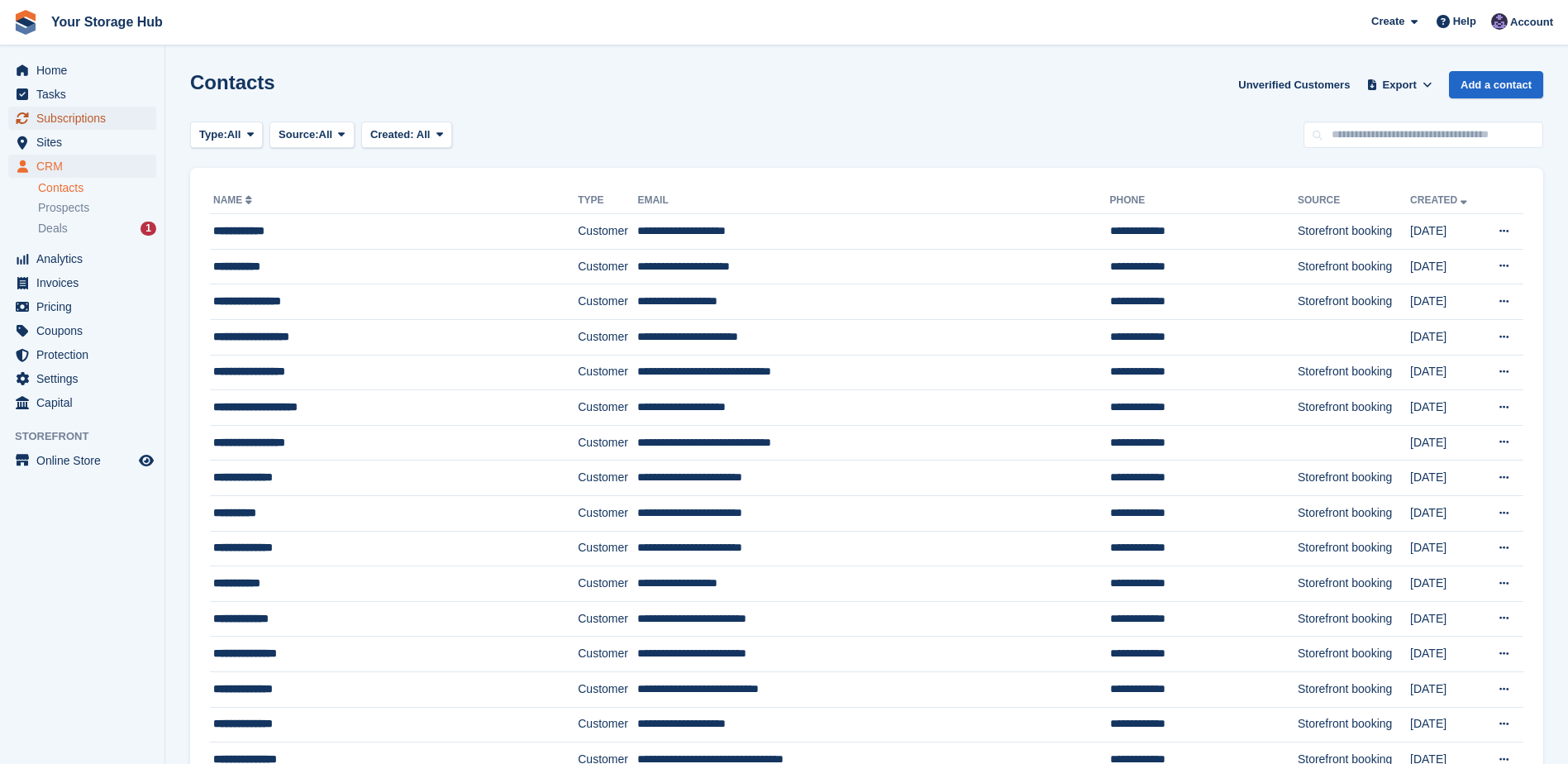
click at [79, 122] on span "Subscriptions" at bounding box center [86, 118] width 99 height 23
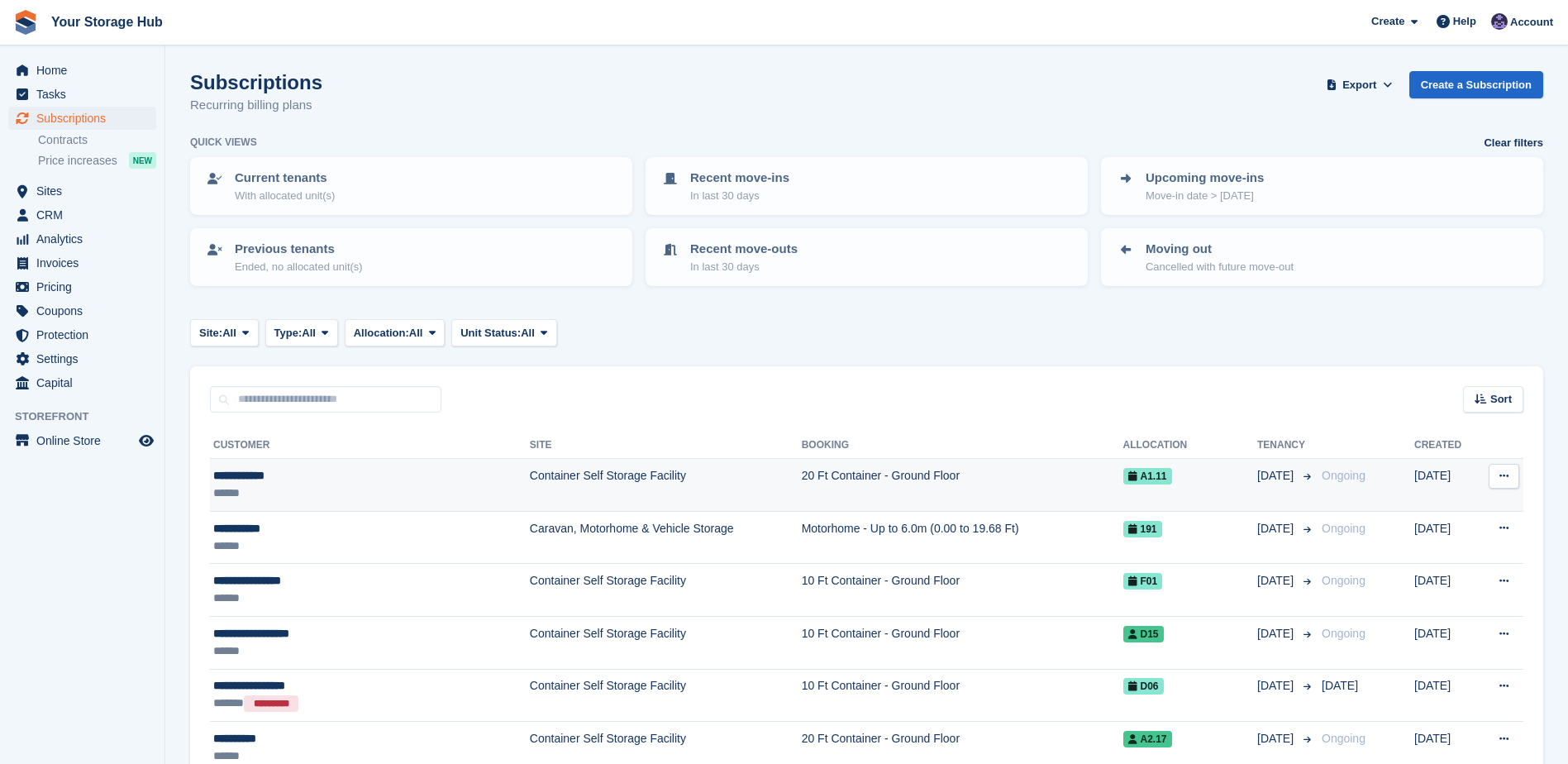
click at [530, 484] on td "Container Self Storage Facility" at bounding box center [666, 485] width 272 height 53
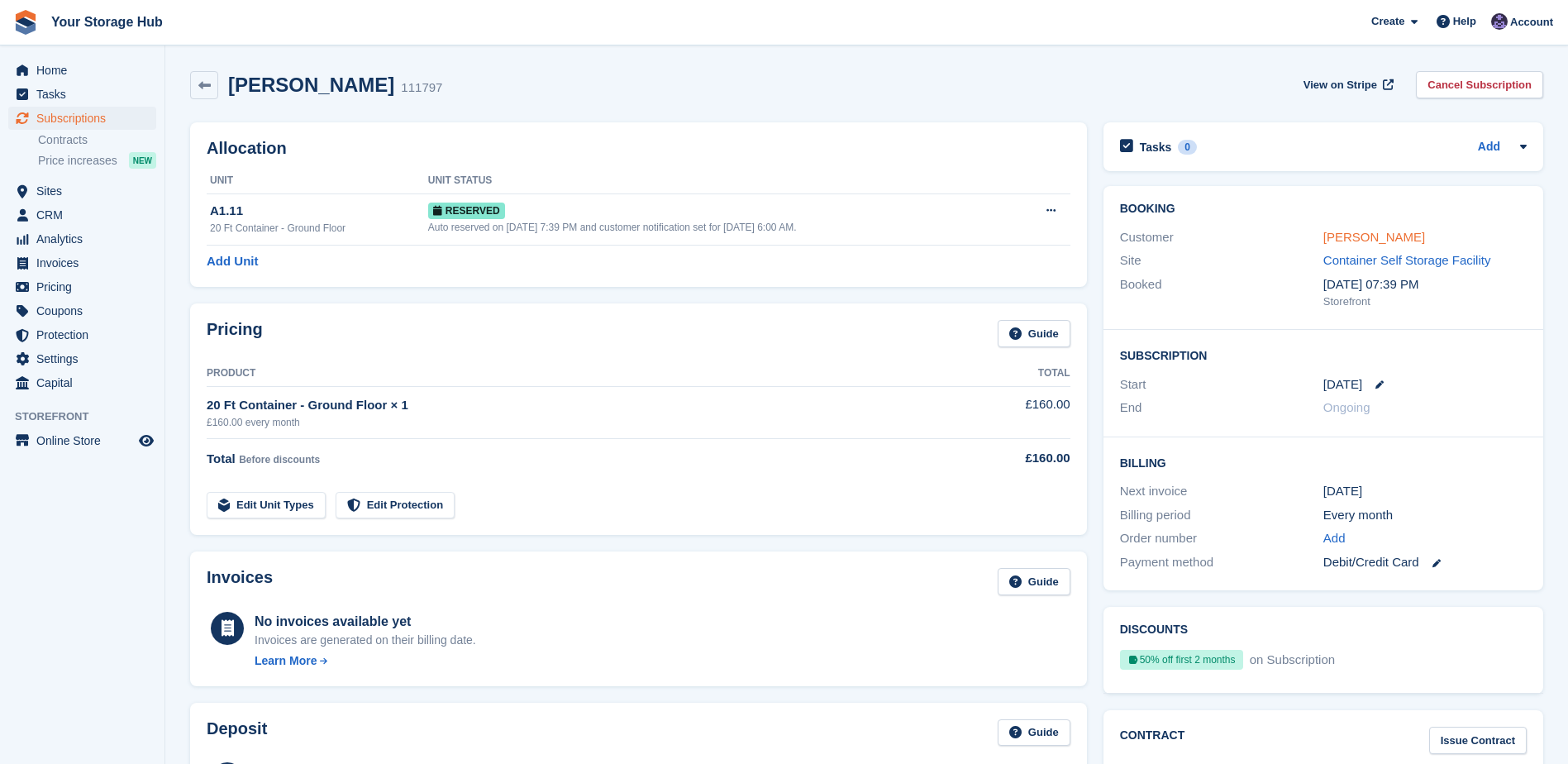
click at [1350, 243] on link "[PERSON_NAME]" at bounding box center [1374, 237] width 102 height 14
